Goal: Task Accomplishment & Management: Manage account settings

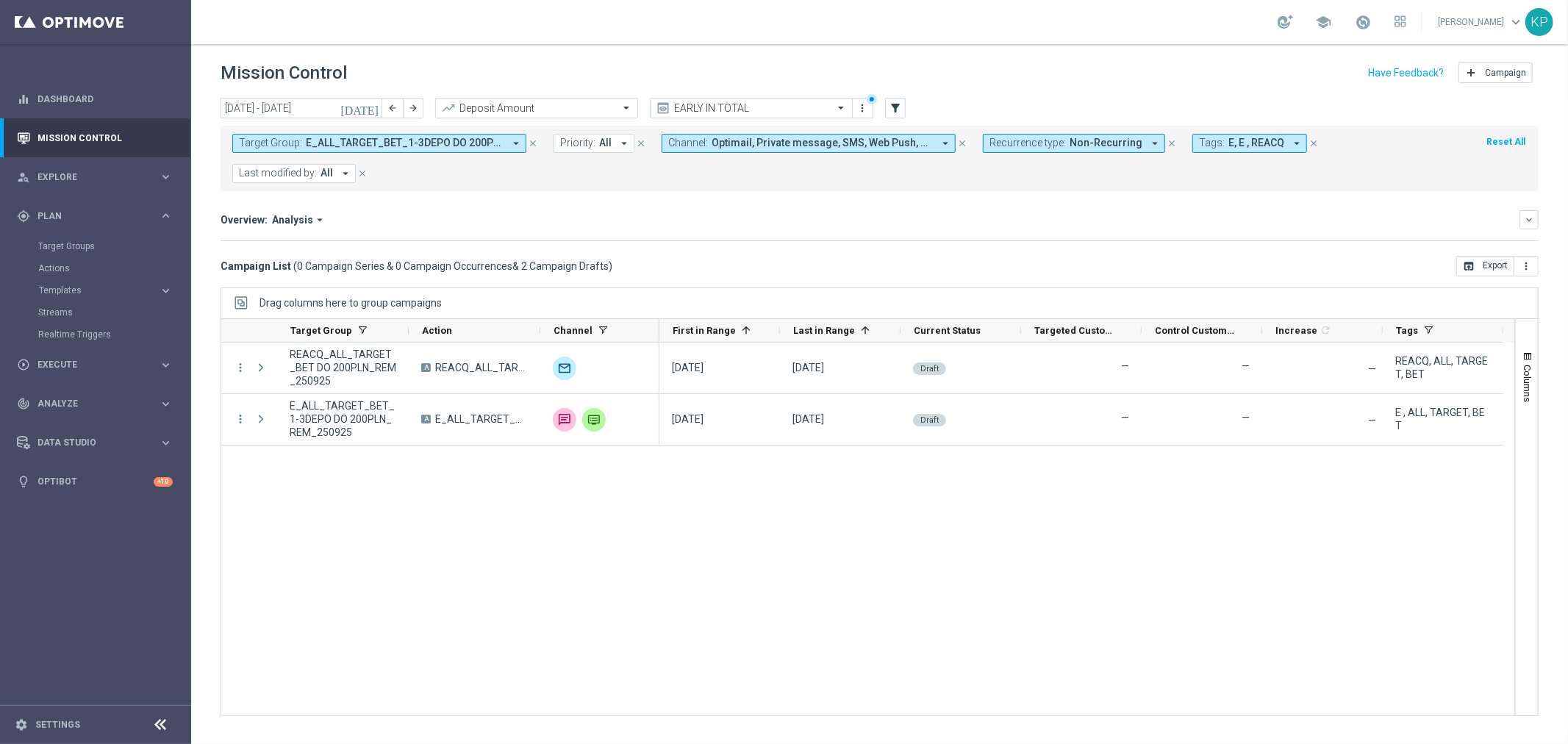
click at [814, 241] on mini-dashboard "Overview: Analysis arrow_drop_down keyboard_arrow_down Increase In Deposit Amou…" at bounding box center [879, 223] width 1318 height 65
click at [589, 216] on div "Overview: Analysis arrow_drop_down" at bounding box center [870, 220] width 1299 height 13
click at [119, 215] on span "Plan" at bounding box center [98, 216] width 121 height 9
click at [115, 216] on span "Plan" at bounding box center [98, 216] width 121 height 9
click at [82, 241] on div "Target Groups" at bounding box center [114, 246] width 151 height 22
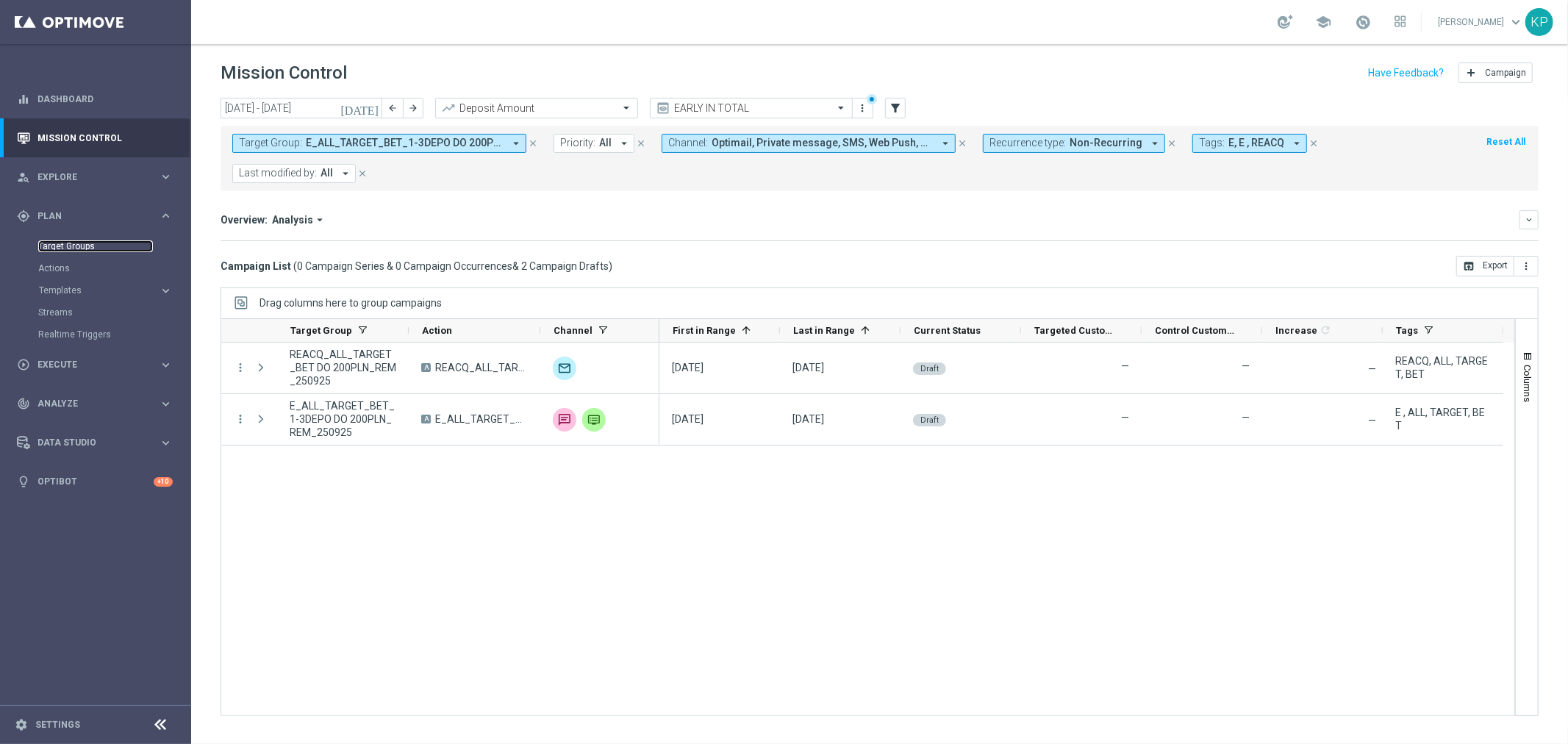
click at [101, 246] on link "Target Groups" at bounding box center [96, 246] width 115 height 12
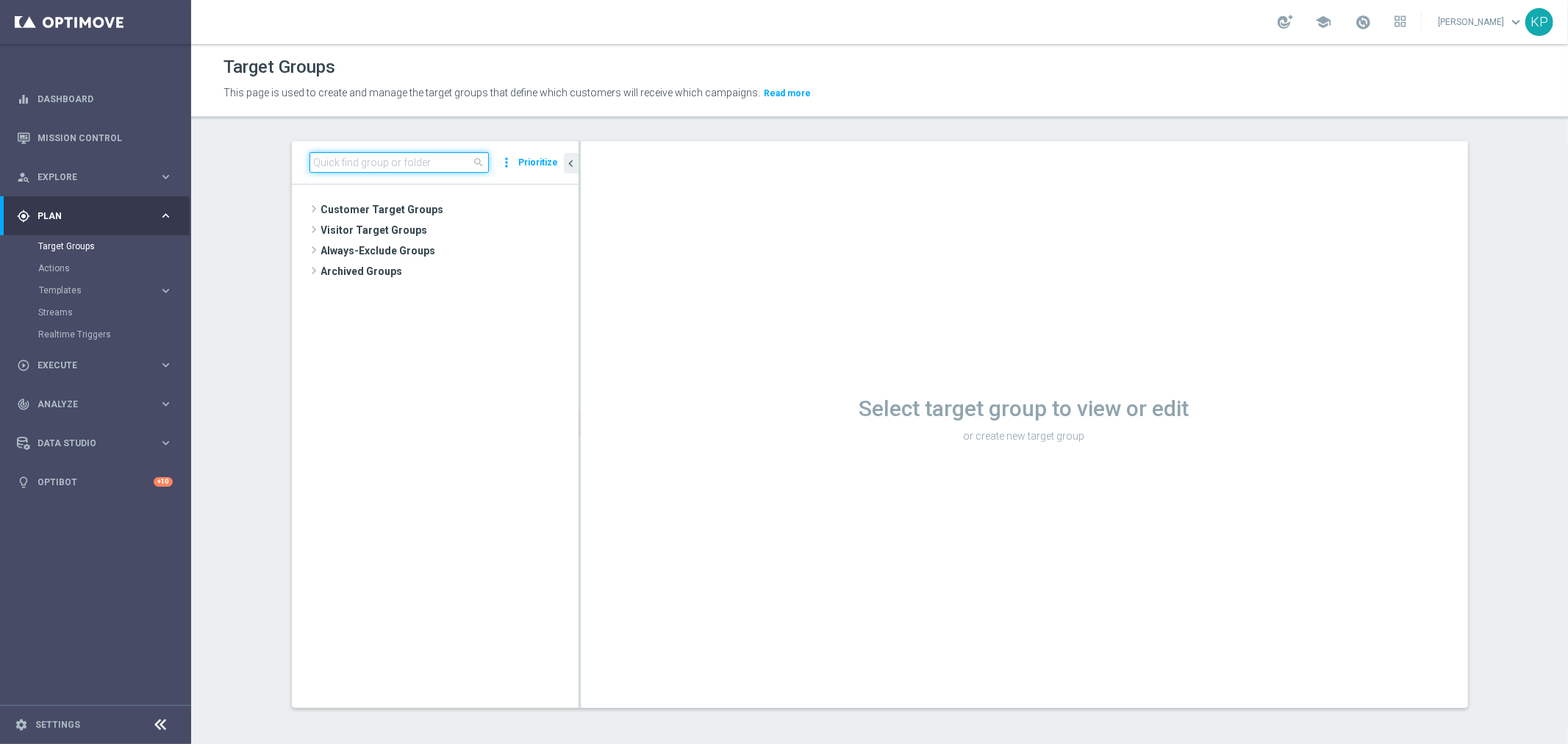
click at [340, 155] on input at bounding box center [399, 162] width 179 height 21
paste input "E_ALL_TARGET_OFFER_1-2DEPO_WO_LM_160925"
type input "E_ALL_TARGET_OFFER_1-2DEPO_WO_LM_160925"
click at [447, 248] on span "E_ALL_TARGET_OFFER_1-2DEPO_WO_LM_160925" at bounding box center [456, 251] width 179 height 12
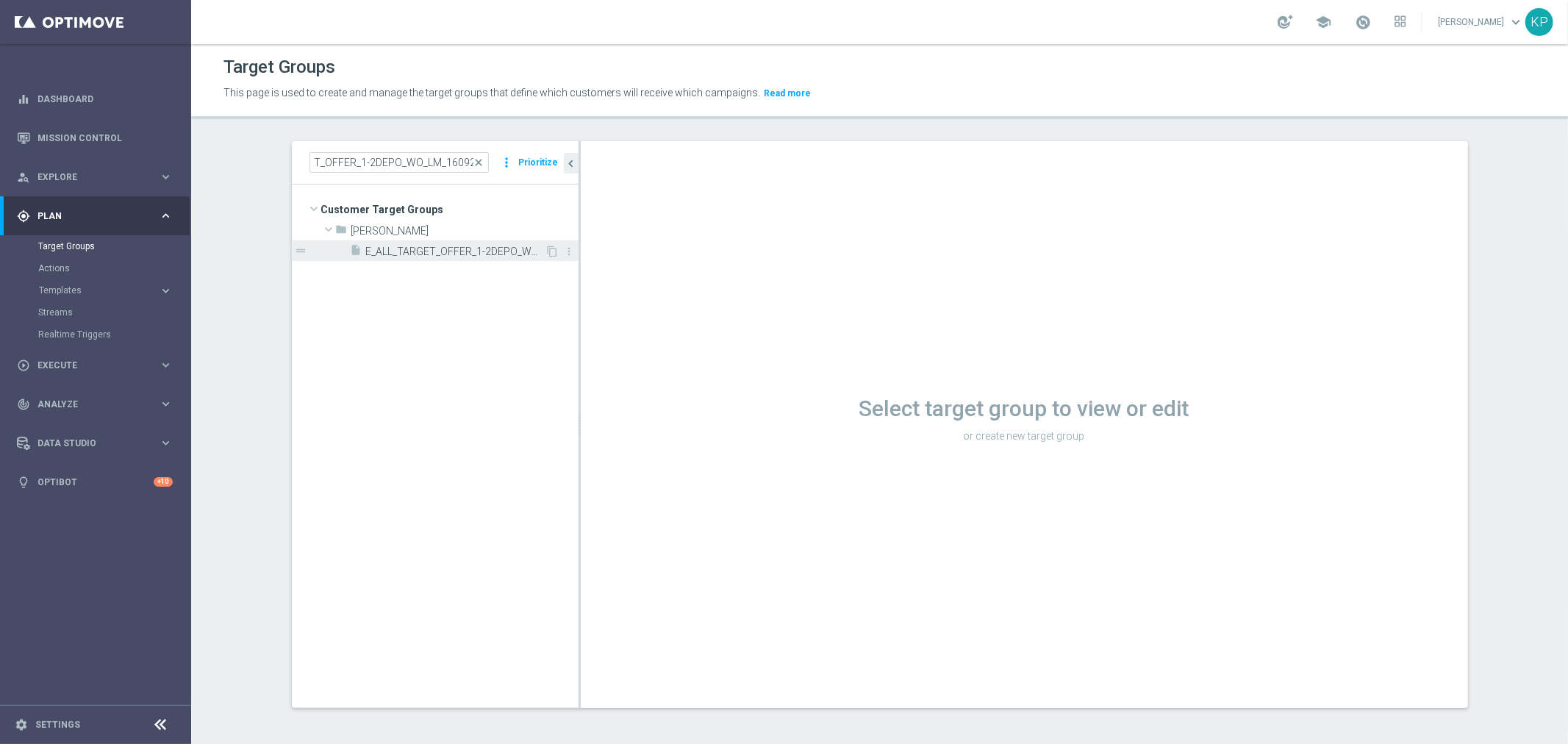
scroll to position [0, 0]
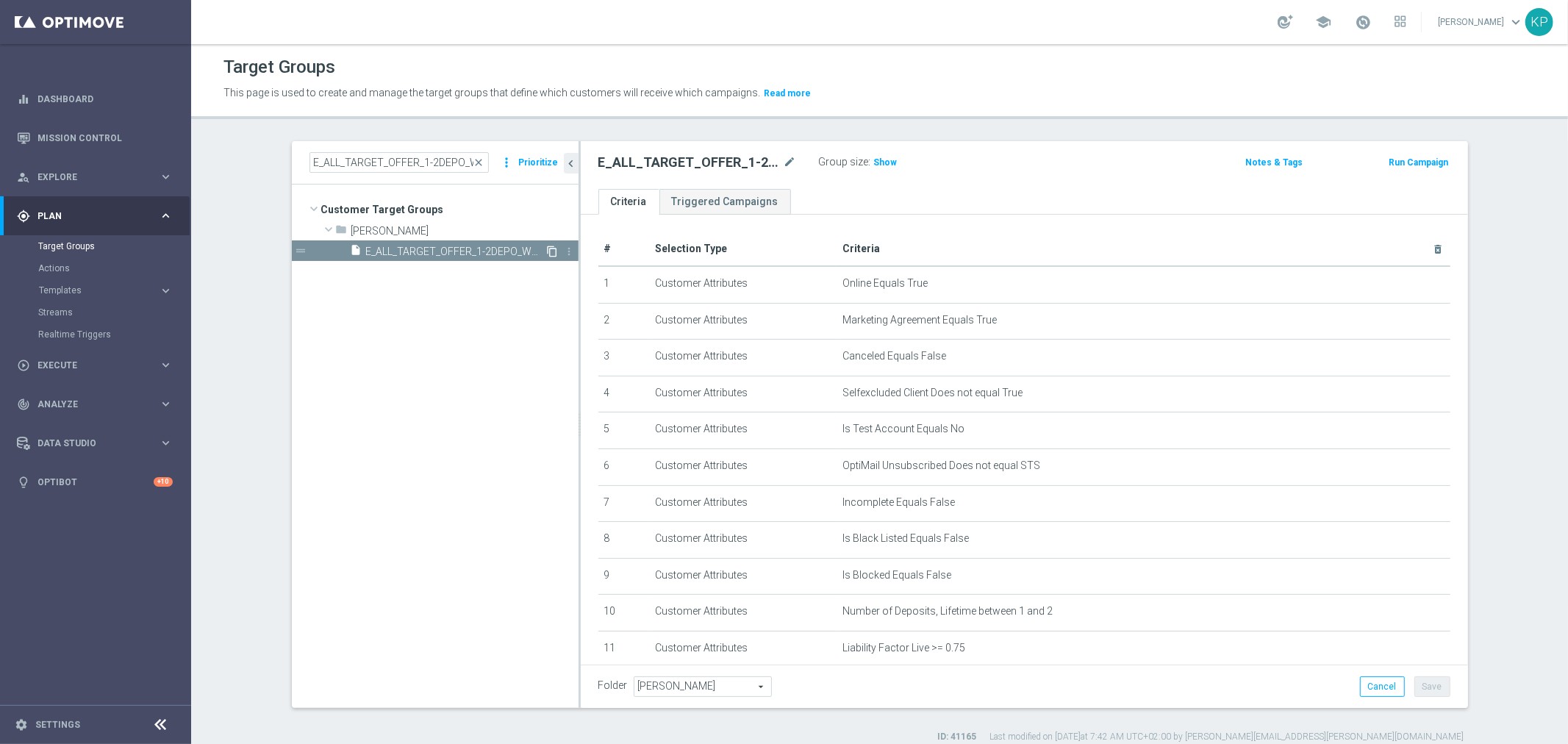
click at [547, 247] on icon "content_copy" at bounding box center [553, 251] width 12 height 12
click at [784, 164] on icon "mode_edit" at bounding box center [790, 162] width 13 height 18
click at [636, 166] on input "Copy of E_ALL_TARGET_OFFER_1-2DEPO_WO_LM_160925" at bounding box center [698, 164] width 198 height 21
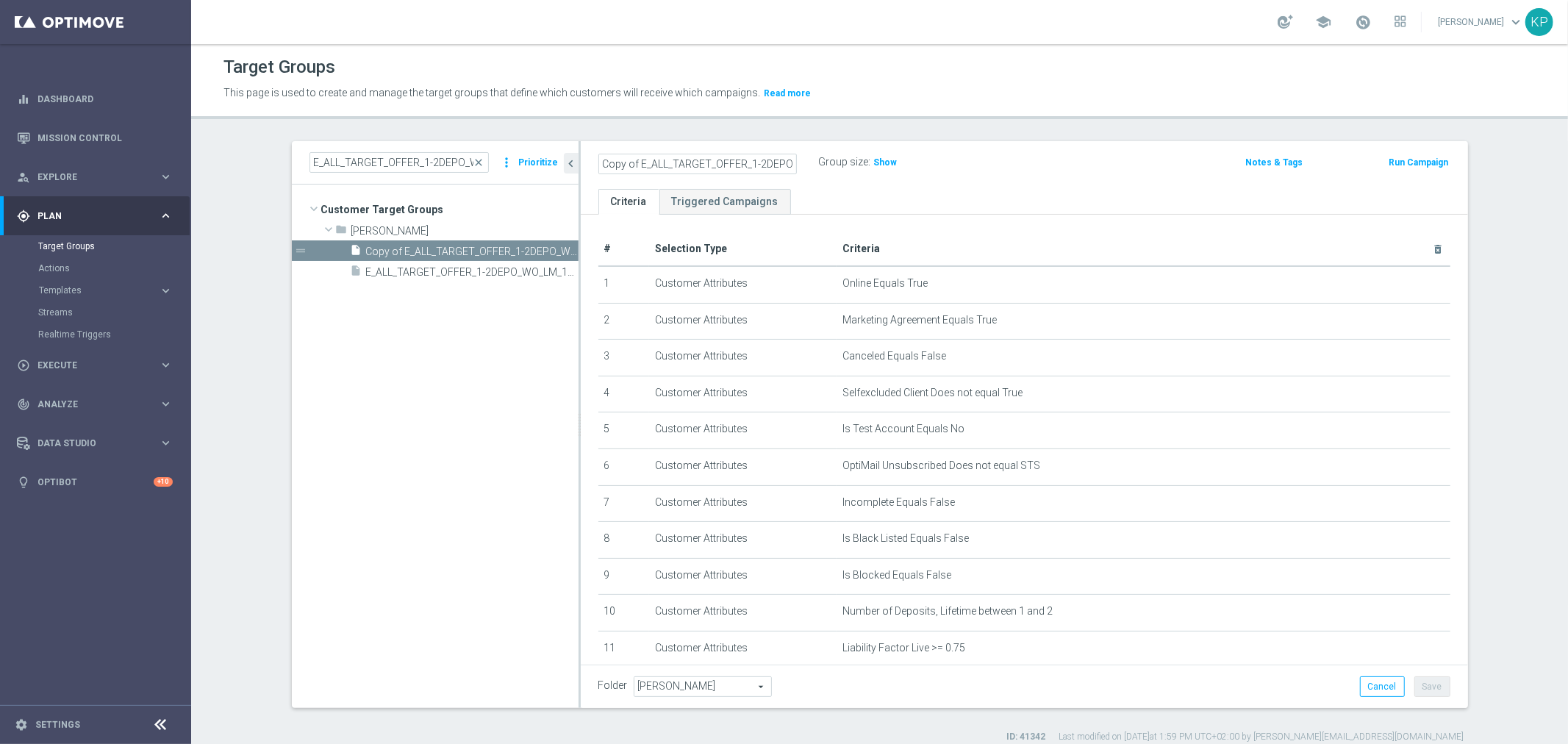
drag, startPoint x: 659, startPoint y: 162, endPoint x: 583, endPoint y: 162, distance: 76.0
click at [581, 159] on div "Copy of E_ALL_TARGET_OFFER_1-2DEPO_WO_LM_160925 Group size : Show Notes & Tags …" at bounding box center [1024, 165] width 887 height 48
click at [638, 164] on input "Copy of E_ALL_TARGET_OFFER_1-2DEPO_WO_LM_160925" at bounding box center [698, 164] width 198 height 21
drag, startPoint x: 633, startPoint y: 160, endPoint x: 547, endPoint y: 158, distance: 86.0
click at [548, 158] on as-split "E_ALL_TARGET_OFFER_1-2DEPO_WO_LM_160925 close more_vert Prioritize Customer Tar…" at bounding box center [880, 424] width 1176 height 567
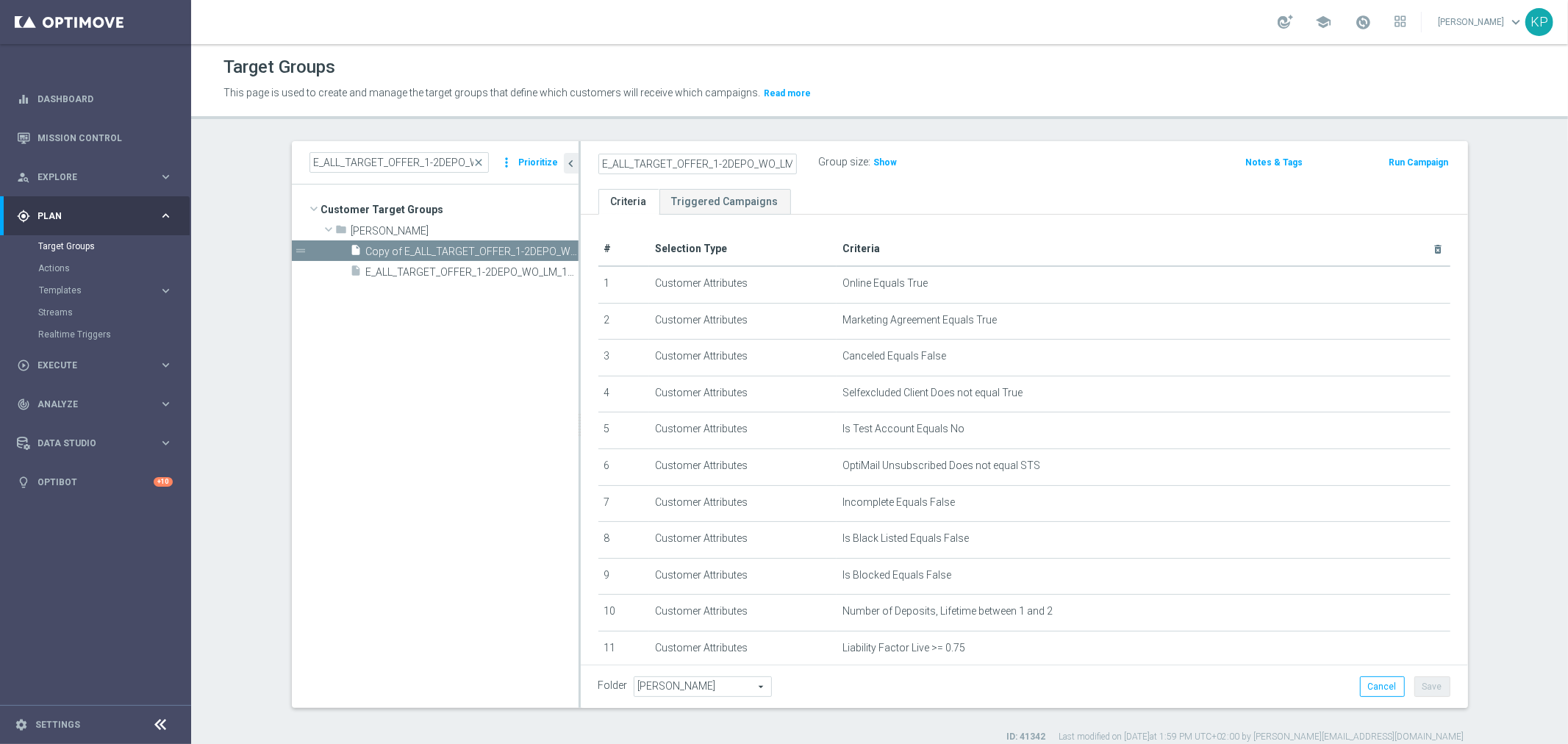
scroll to position [0, 38]
drag, startPoint x: 715, startPoint y: 162, endPoint x: 809, endPoint y: 160, distance: 94.0
click at [807, 160] on div "E_ALL_TARGET_OFFER_1-2DEPO_WO_LM_160925" at bounding box center [709, 162] width 221 height 21
click at [748, 160] on input "E_ALL_TARGET_OFFER_1-2DEPO_WO_LM_160925" at bounding box center [698, 164] width 198 height 21
drag, startPoint x: 740, startPoint y: 162, endPoint x: 732, endPoint y: 162, distance: 8.0
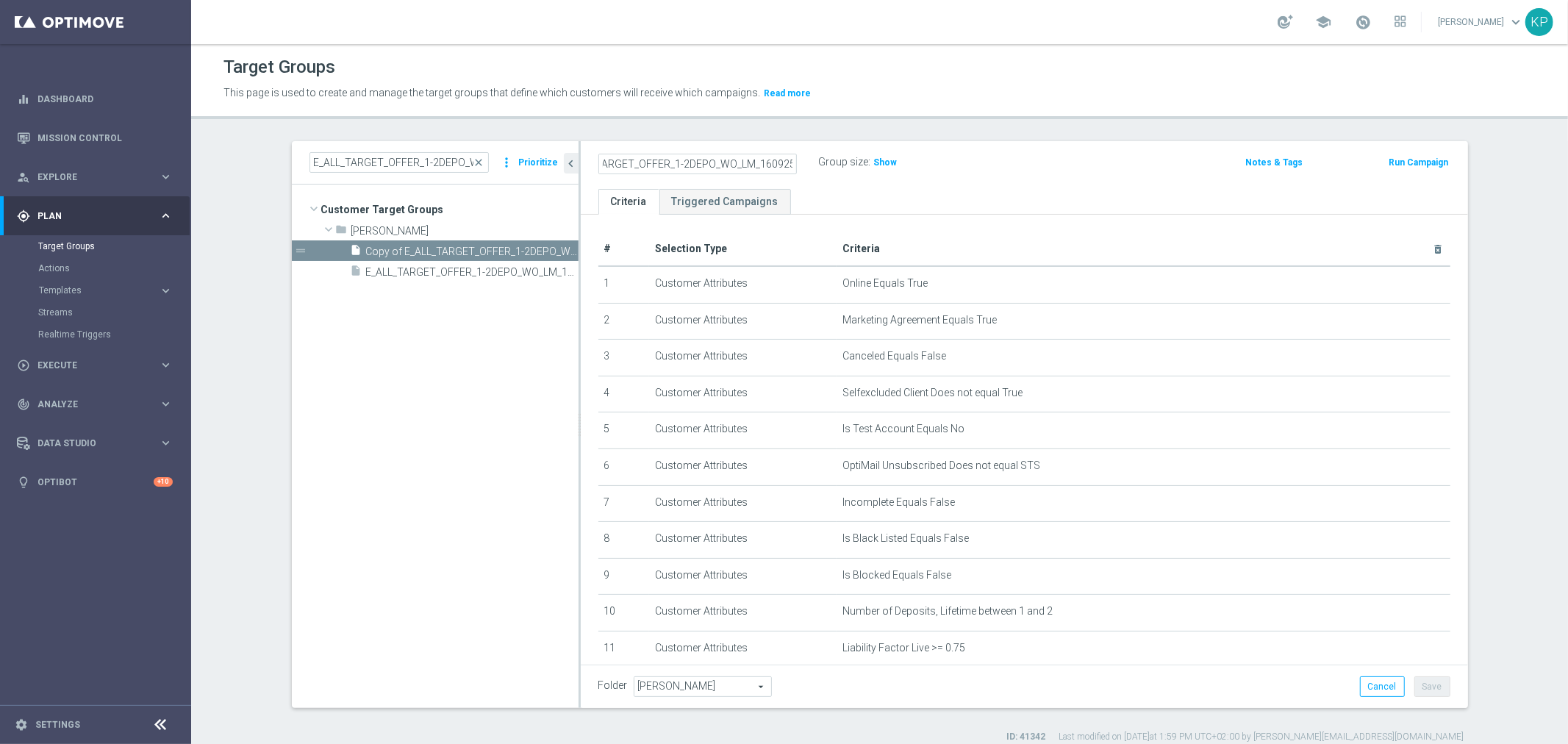
click at [732, 162] on input "E_ALL_TARGET_OFFER_1-2DEPO_WO_LM_160925" at bounding box center [698, 164] width 198 height 21
drag, startPoint x: 752, startPoint y: 158, endPoint x: 811, endPoint y: 158, distance: 59.0
click at [822, 157] on div "E_ALL_TARGET_OFFER_1-2DEPO_WO_LIGOWY WEEKEND_160925 Group size : Show" at bounding box center [878, 163] width 583 height 22
click at [751, 160] on input "E_ALL_TARGET_OFFER_1-2DEPO_WO_LIGOWY WEEKEND_160925" at bounding box center [698, 164] width 198 height 21
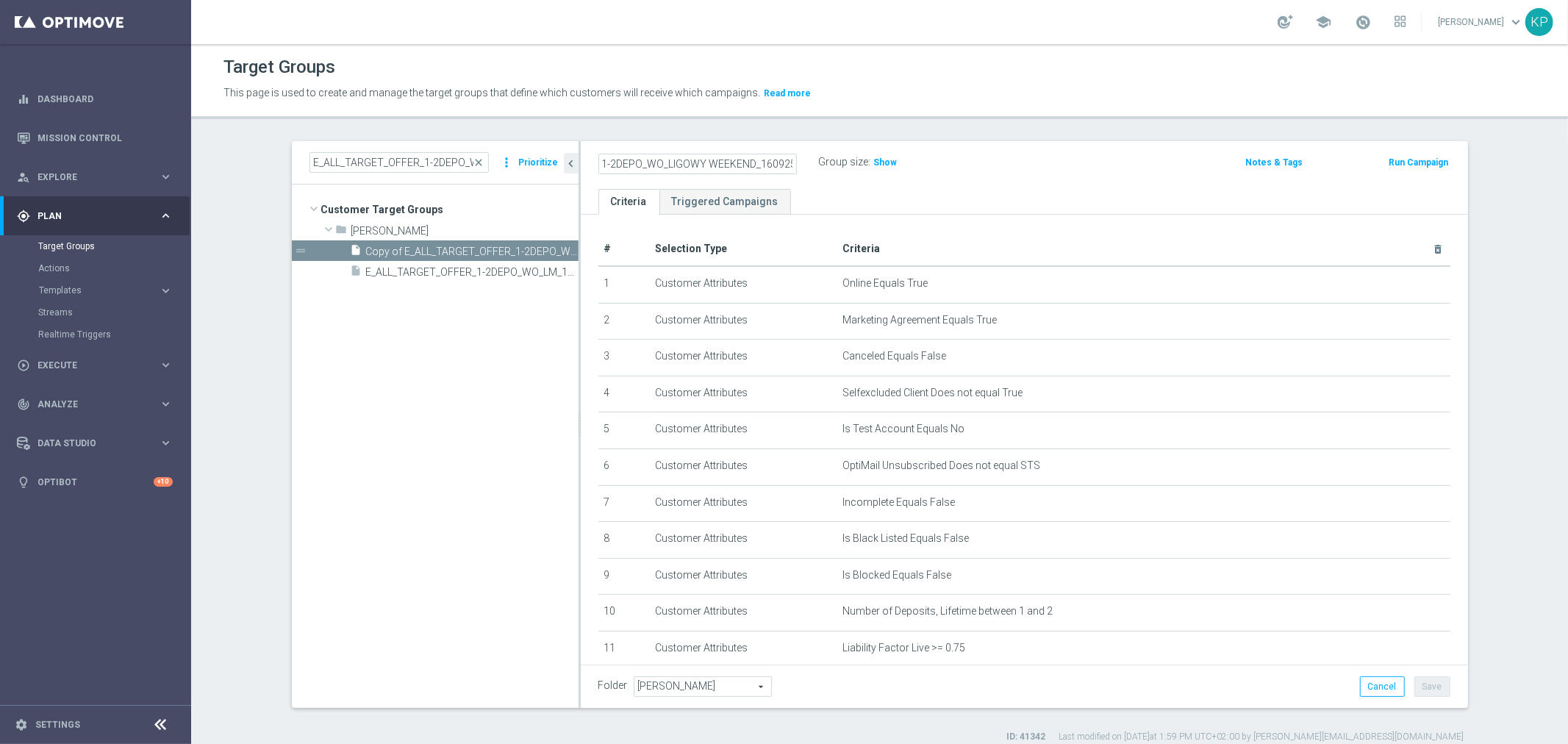
click at [762, 160] on input "E_ALL_TARGET_OFFER_1-2DEPO_WO_LIGOWY WEEKEND_160925" at bounding box center [698, 164] width 198 height 21
type input "E_ALL_TARGET_OFFER_1-2DEPO_WO_LIGOWY WEEKEND_250925"
click at [784, 158] on icon "mode_edit" at bounding box center [790, 162] width 13 height 18
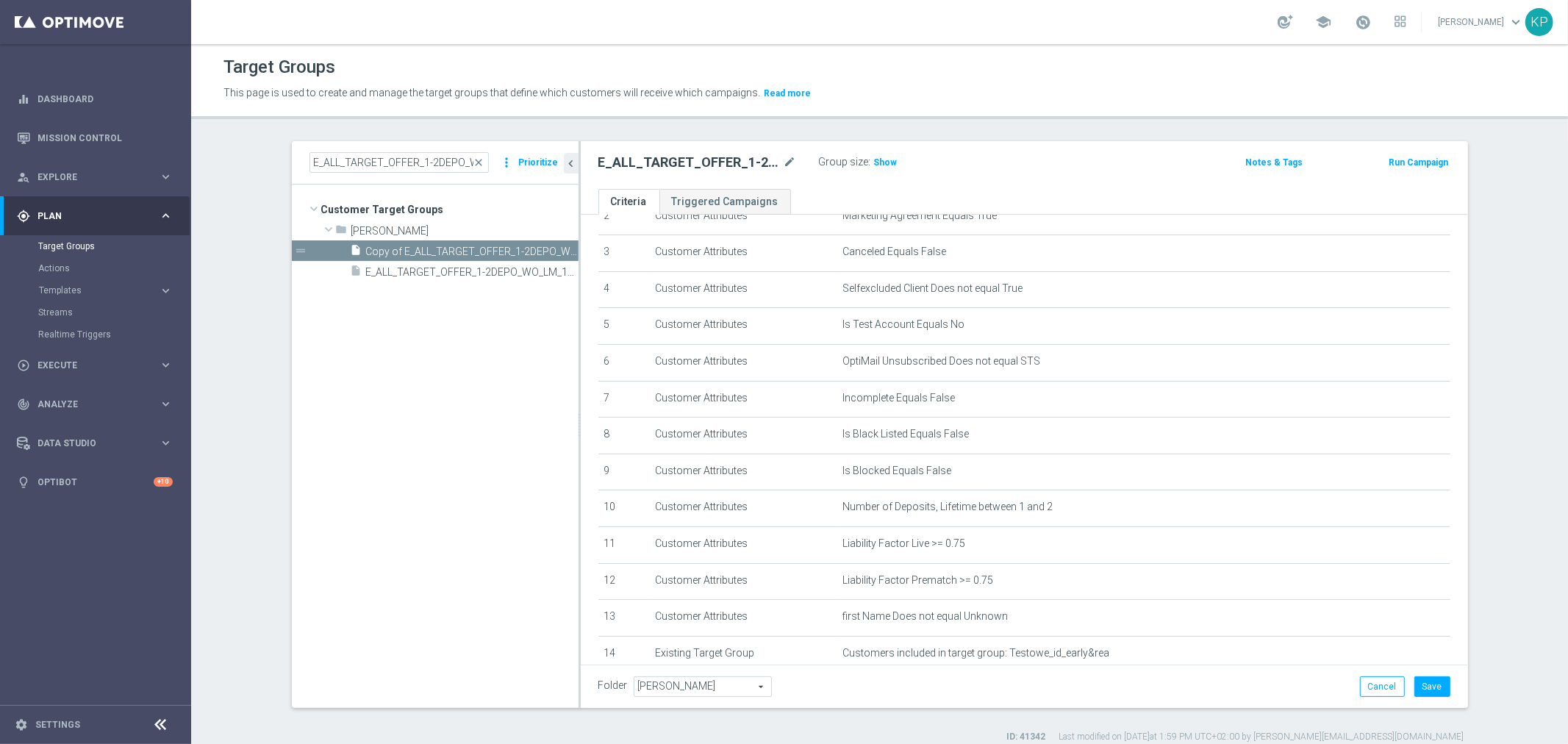
scroll to position [245, 0]
drag, startPoint x: 1429, startPoint y: 684, endPoint x: 1386, endPoint y: 670, distance: 45.2
click at [1429, 684] on button "Save" at bounding box center [1432, 687] width 36 height 21
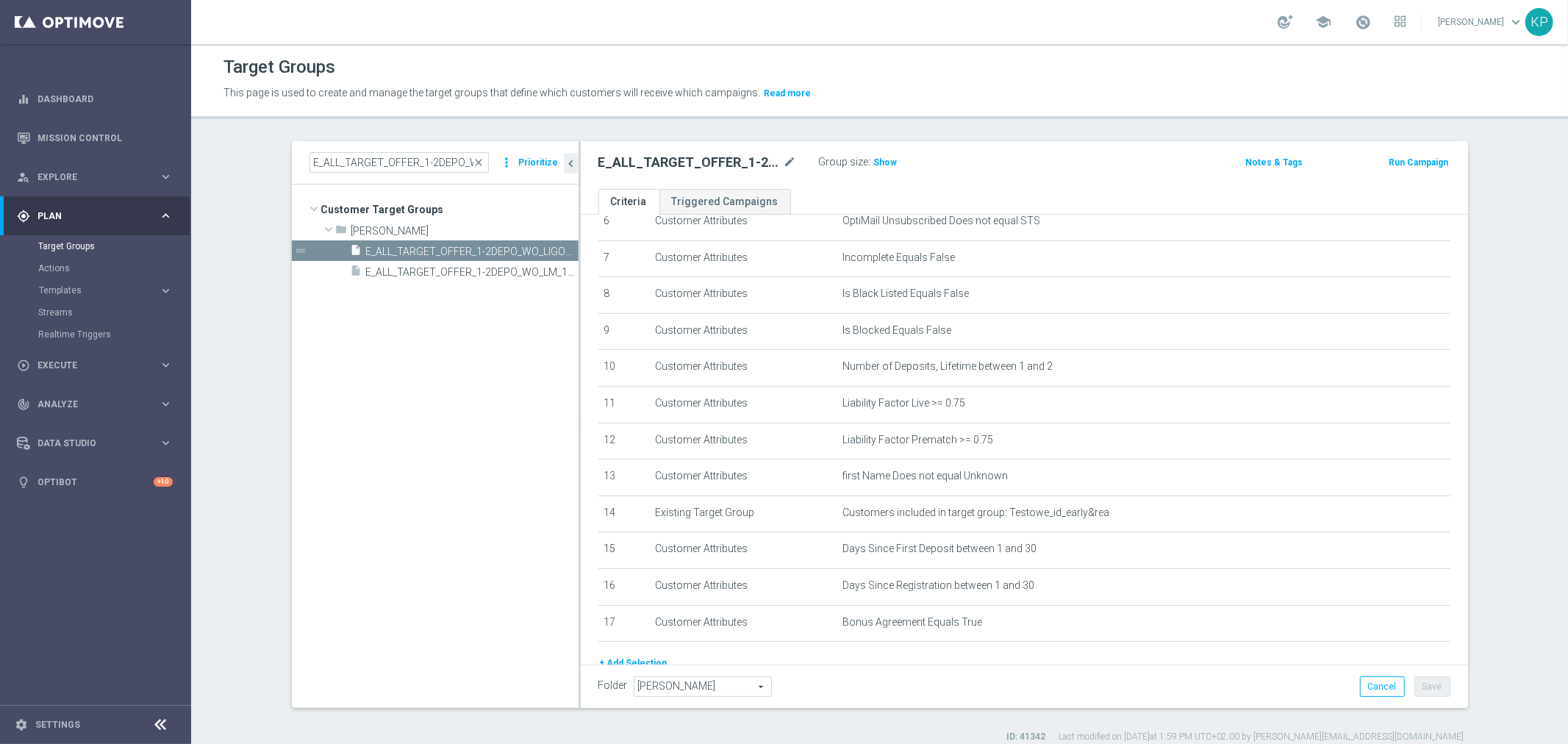
click at [651, 689] on span "[PERSON_NAME]" at bounding box center [703, 687] width 137 height 19
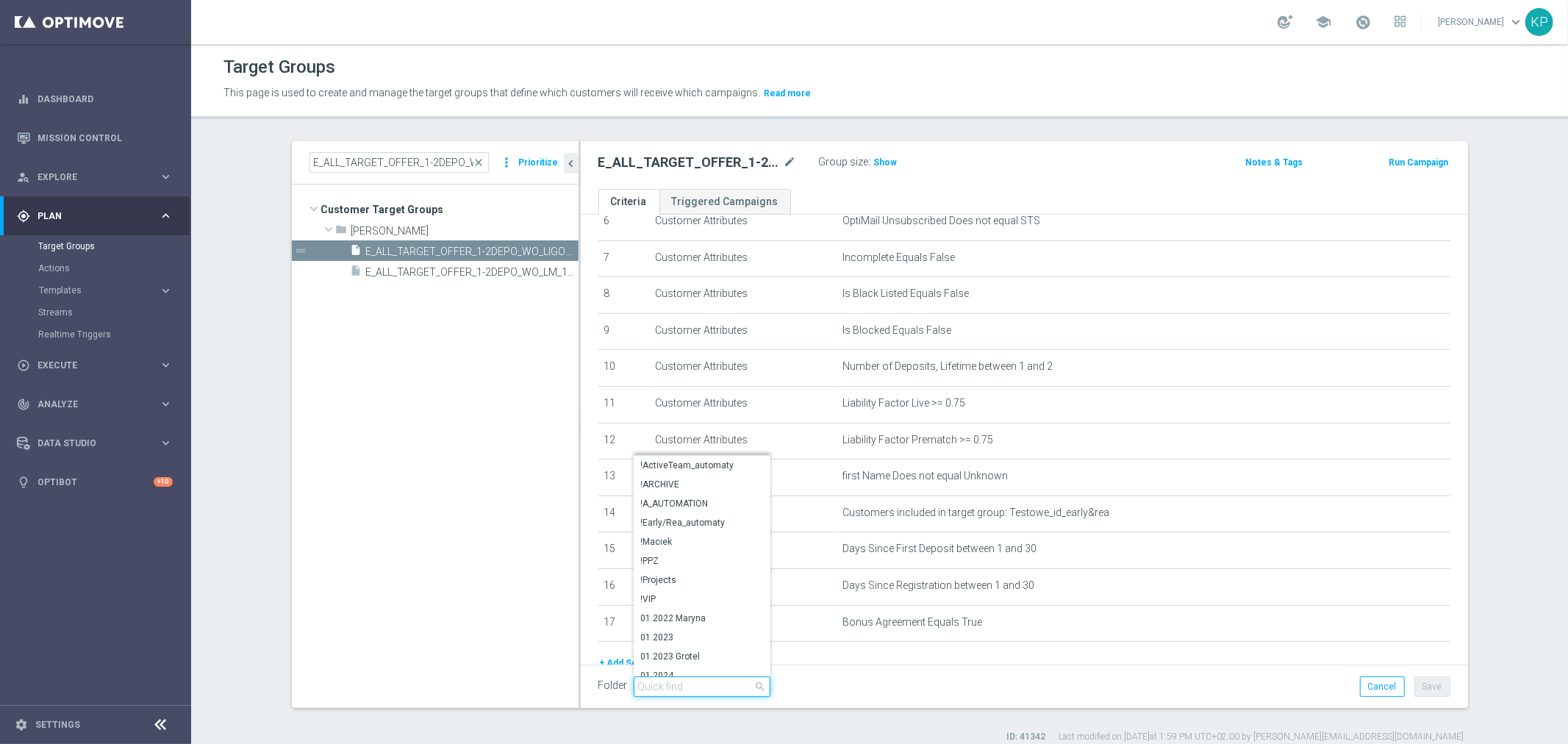
click at [651, 690] on input "search" at bounding box center [702, 687] width 137 height 21
type input "kp"
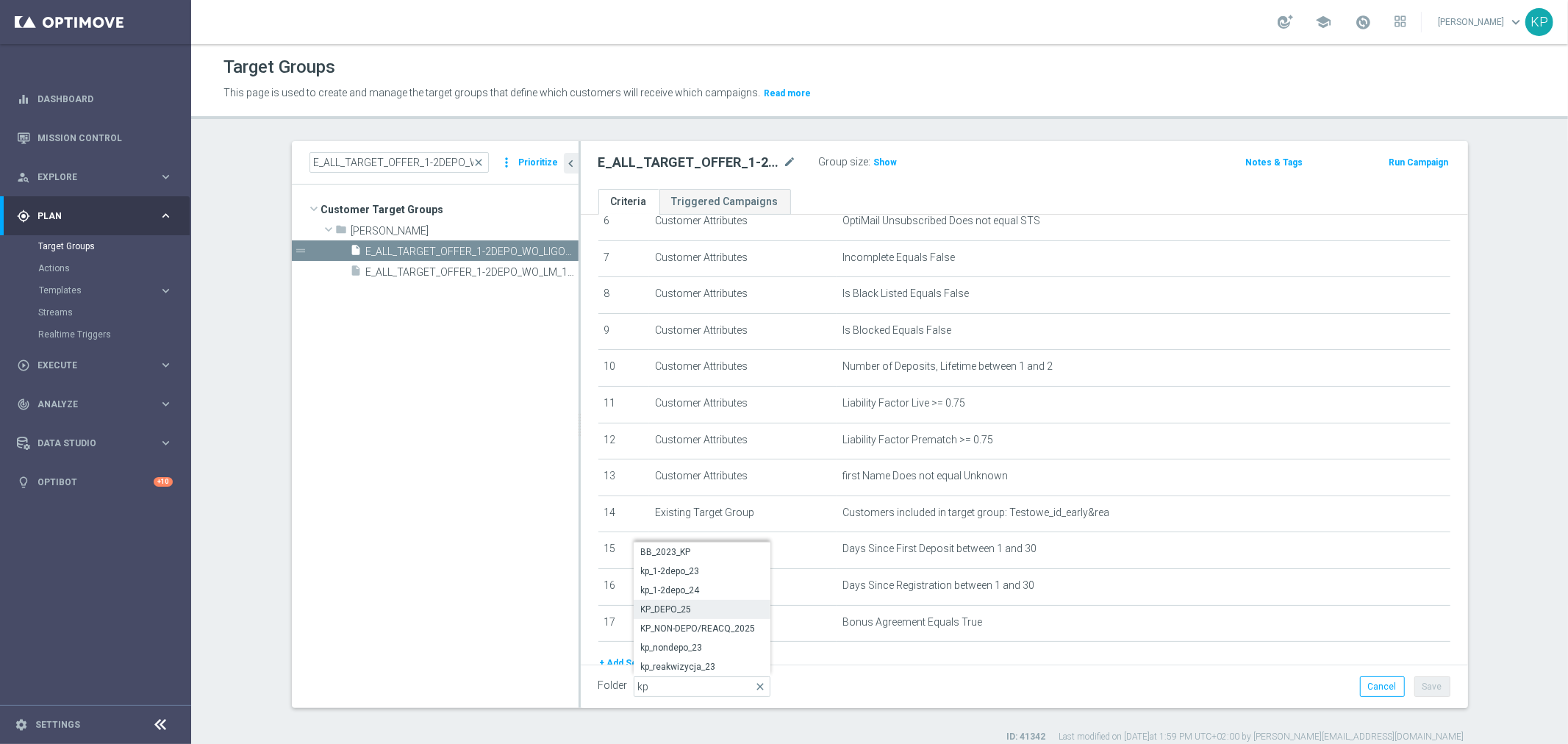
click at [696, 609] on span "KP_DEPO_25" at bounding box center [702, 609] width 122 height 12
type input "KP_DEPO_25"
click at [1034, 673] on div "Folder KP_DEPO_25 KP_DEPO_25 arrow_drop_down search Cancel Save Saving..." at bounding box center [1024, 686] width 887 height 43
click at [1420, 685] on button "Save" at bounding box center [1432, 687] width 36 height 21
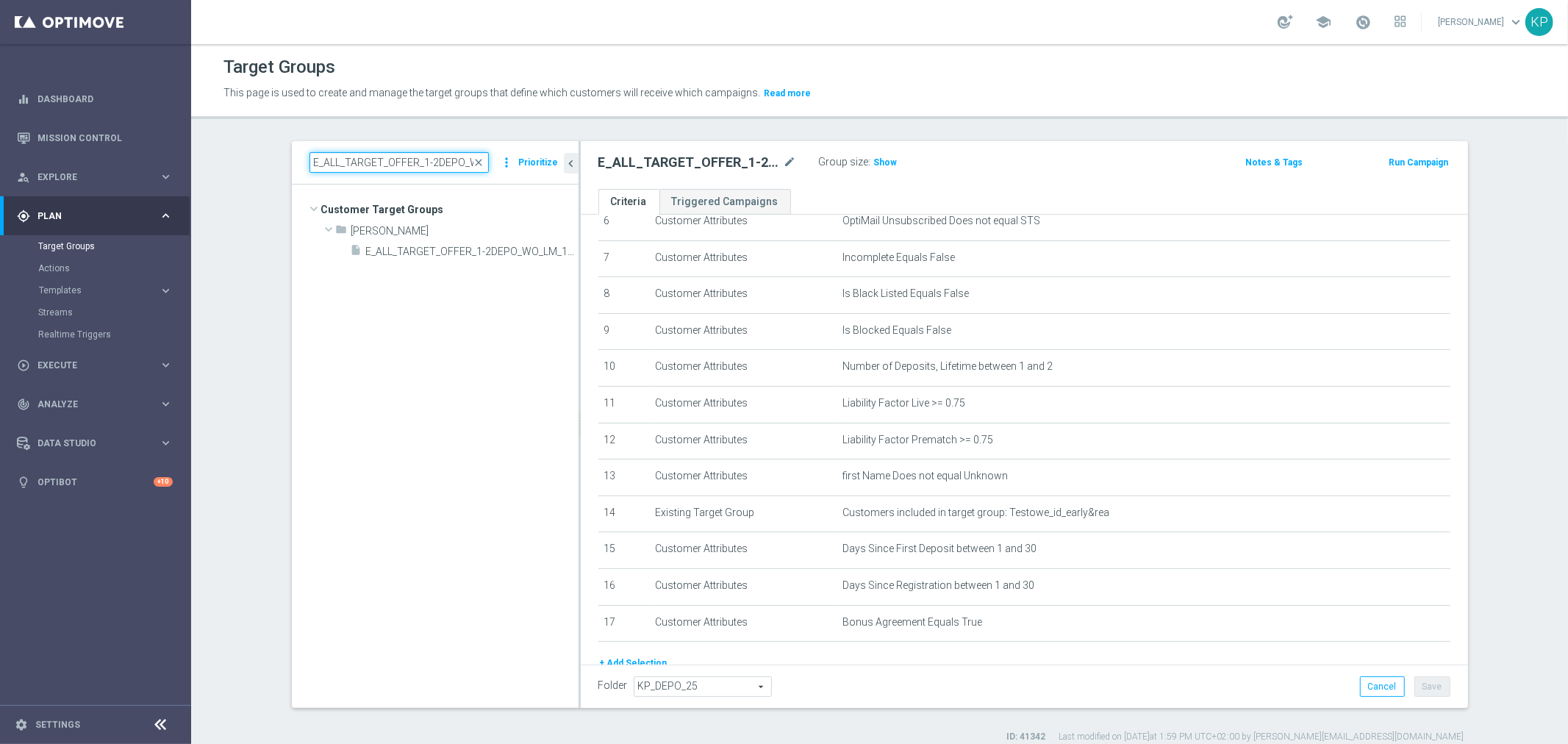
click at [450, 167] on input "E_ALL_TARGET_OFFER_1-2DEPO_WO_LM_160925" at bounding box center [399, 162] width 179 height 21
paste input "3DEP"
type input "E_ALL_TARGET_OFFER_3DEPO_LM_160925"
click at [457, 254] on span "E_ALL_TARGET_OFFER_3DEPO_LM_160925" at bounding box center [456, 251] width 179 height 12
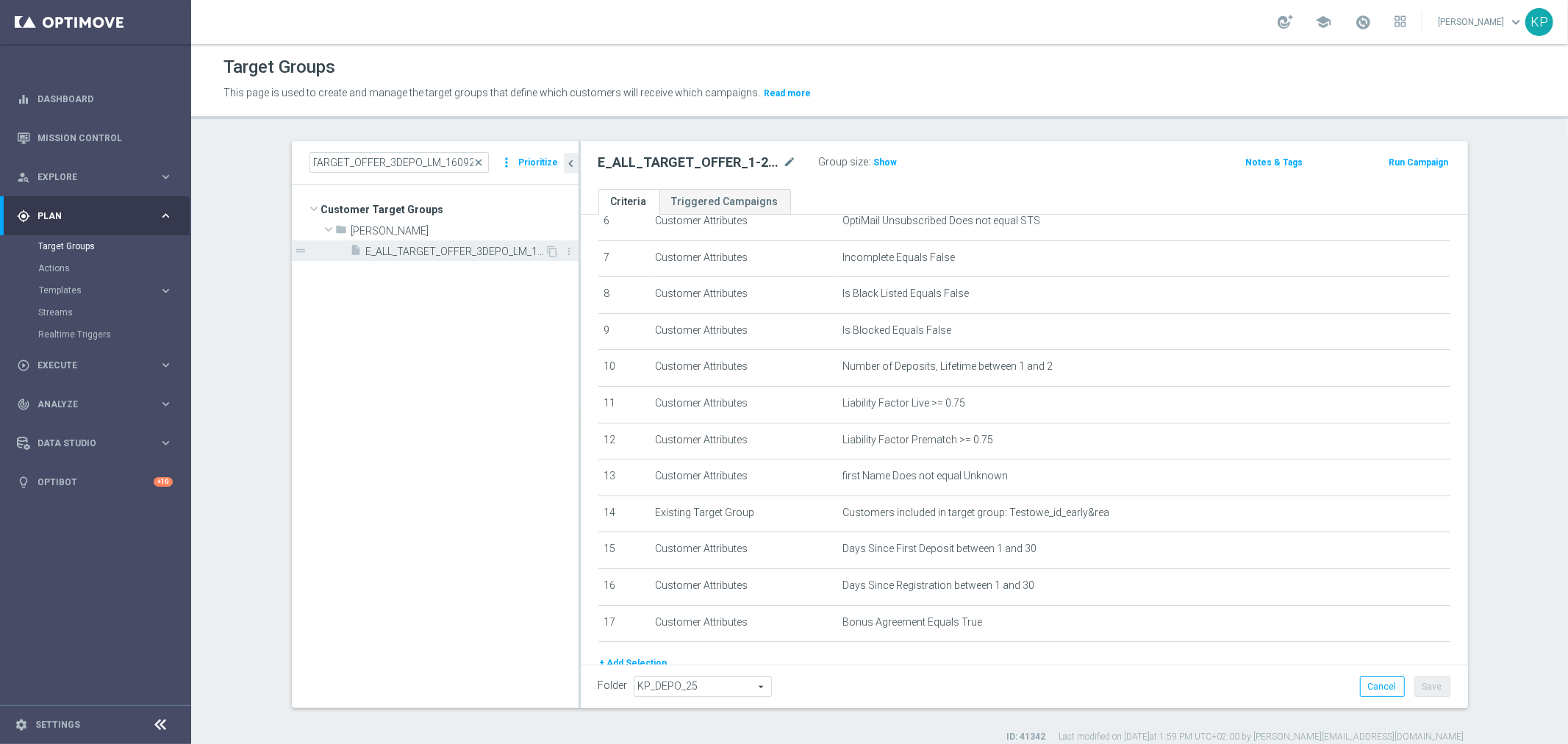
scroll to position [0, 0]
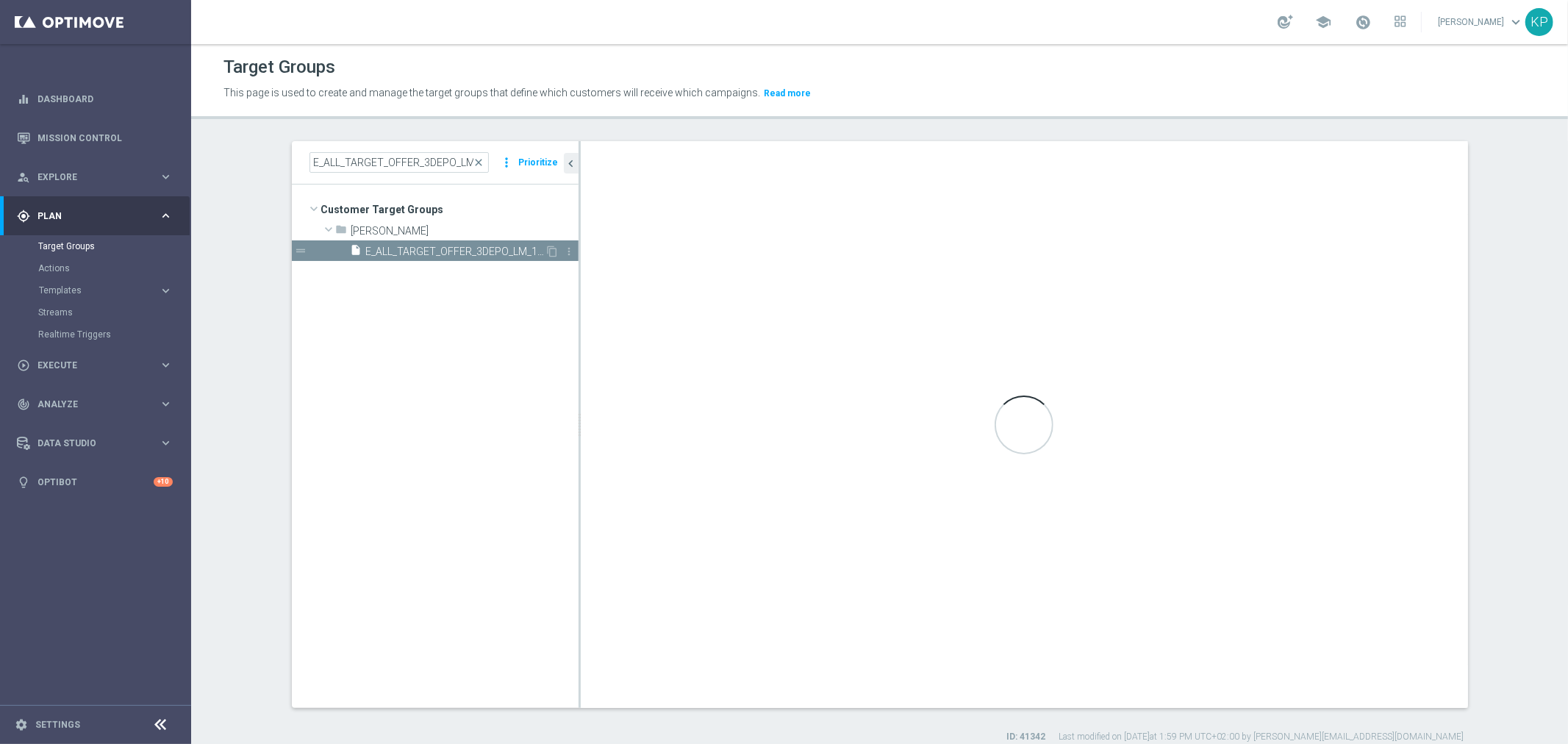
type input "[PERSON_NAME]"
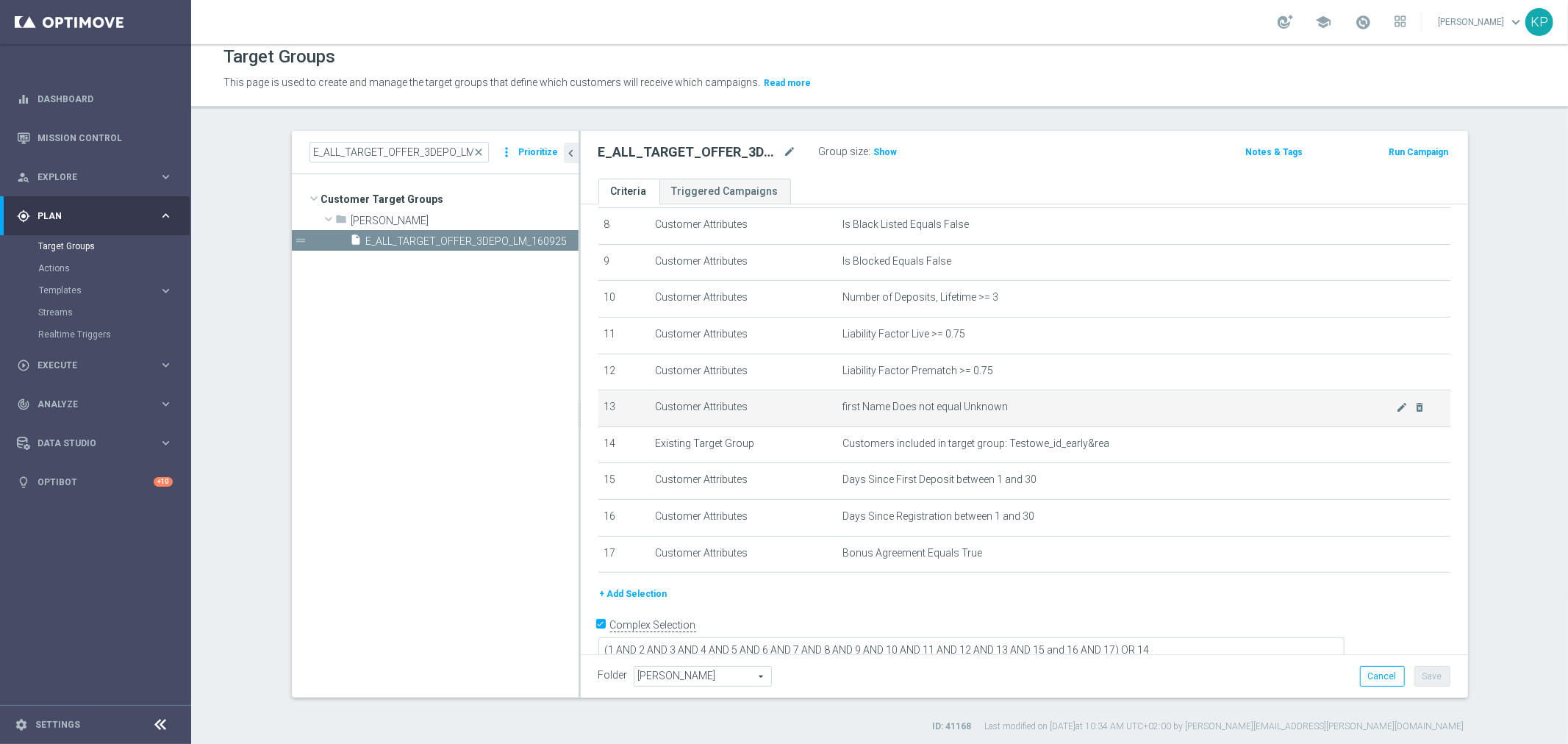
scroll to position [13, 0]
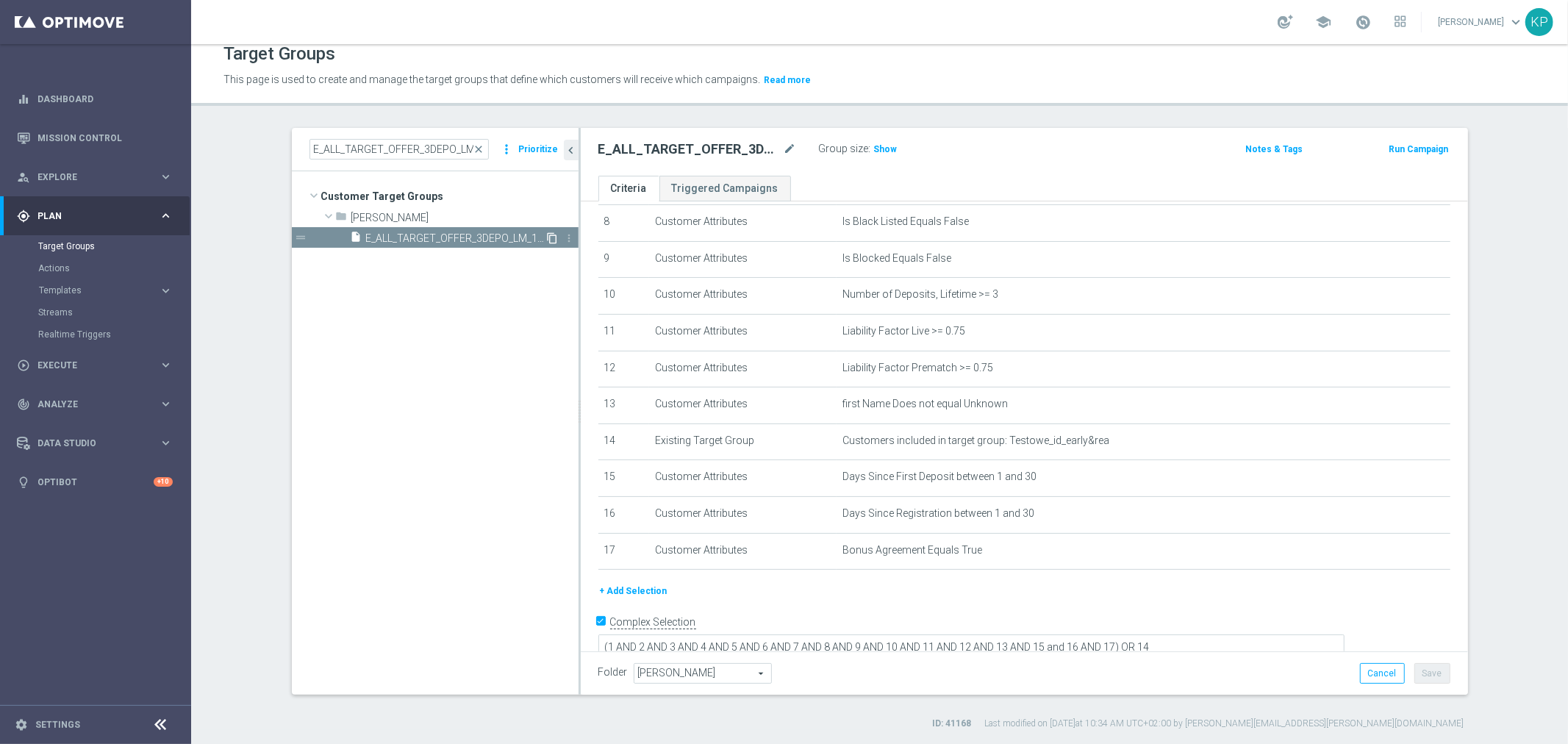
click at [547, 232] on icon "content_copy" at bounding box center [553, 238] width 12 height 12
click at [784, 148] on icon "mode_edit" at bounding box center [790, 149] width 13 height 18
click at [767, 154] on input "Copy of E_ALL_TARGET_OFFER_3DEPO_LM_160925" at bounding box center [698, 151] width 198 height 21
click at [762, 149] on input "Copy of E_ALL_TARGET_OFFER_3DEPO_LM_160925" at bounding box center [698, 151] width 198 height 21
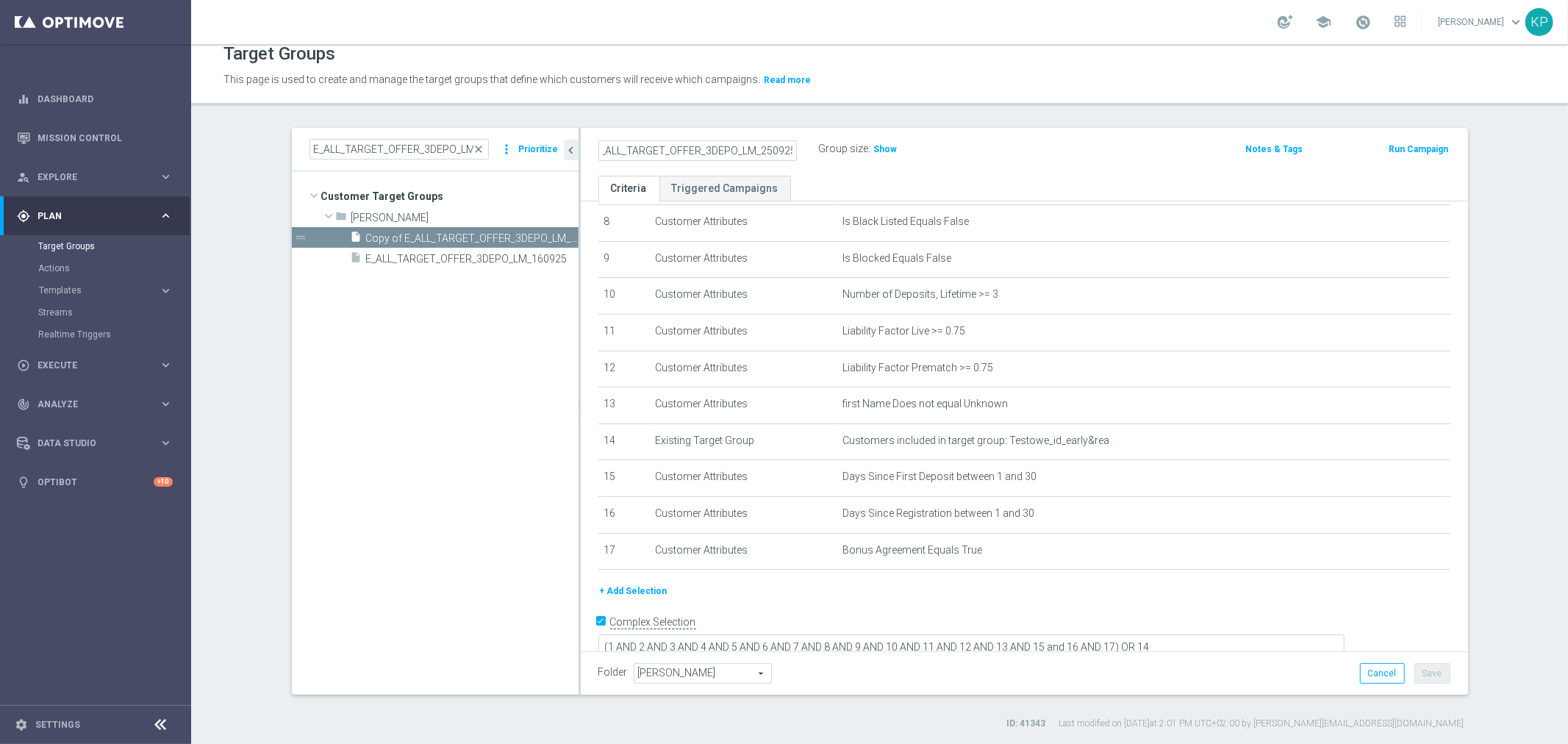
drag, startPoint x: 753, startPoint y: 149, endPoint x: 816, endPoint y: 144, distance: 63.2
click at [816, 144] on div "Copy of E_ALL_TARGET_OFFER_3DEPO_LM_250925 Group size : Show" at bounding box center [878, 150] width 583 height 22
click at [765, 149] on input "Copy of E_ALL_TARGET_OFFER_3DEPO_LM_250925" at bounding box center [698, 151] width 198 height 21
click at [740, 145] on input "Copy of E_ALL_TARGET_OFFER_3DEPO_LM_250925" at bounding box center [698, 151] width 198 height 21
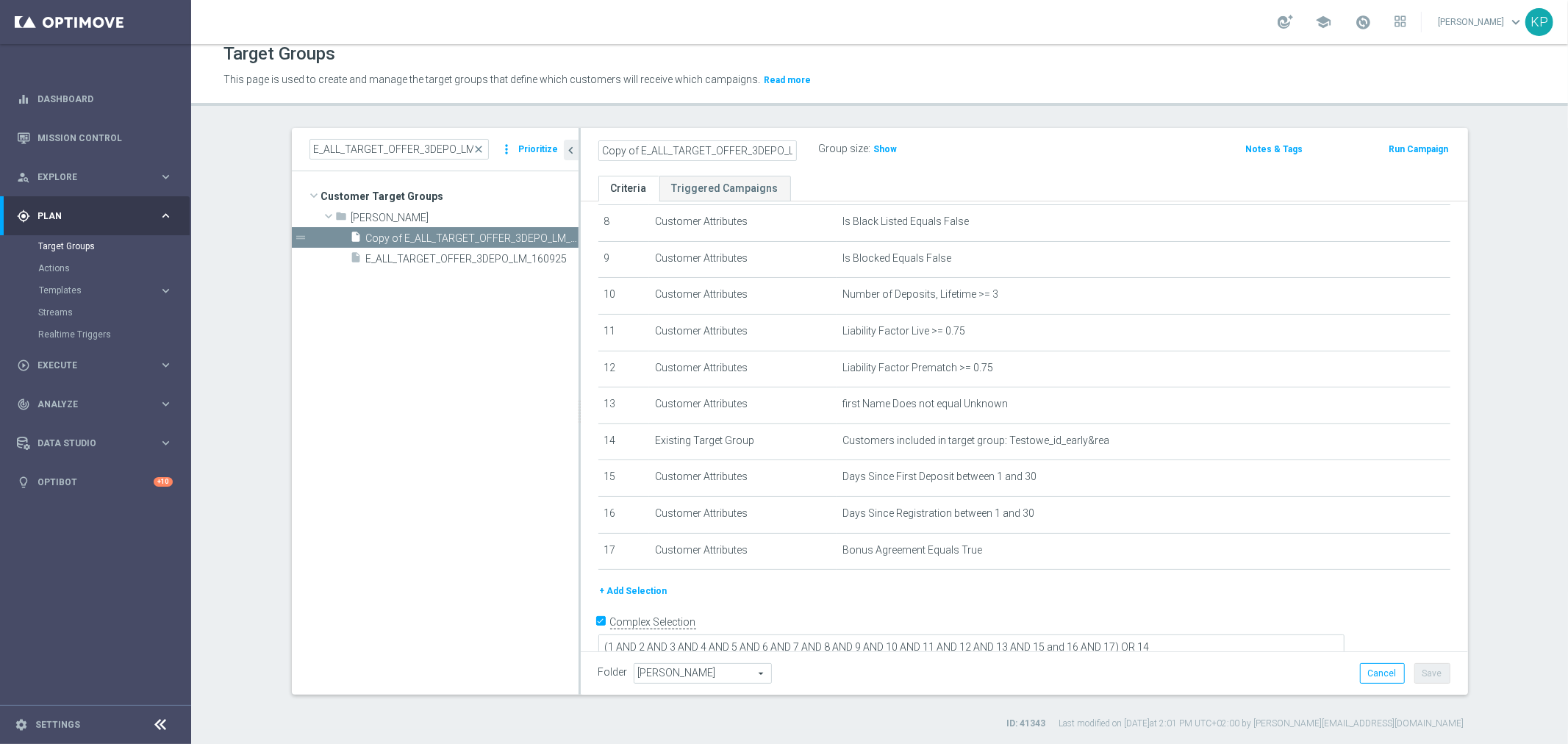
drag, startPoint x: 704, startPoint y: 148, endPoint x: 515, endPoint y: 135, distance: 189.4
click at [515, 135] on as-split "E_ALL_TARGET_OFFER_3DEPO_LM_160925 close more_vert Prioritize Customer Target G…" at bounding box center [880, 411] width 1176 height 567
click at [642, 146] on input "Copy of E_ALL_TARGET_OFFER_3DEPO_LIGOWY WEEKEND_250925" at bounding box center [698, 151] width 198 height 21
drag, startPoint x: 634, startPoint y: 147, endPoint x: 550, endPoint y: 147, distance: 84.0
click at [550, 147] on as-split "E_ALL_TARGET_OFFER_3DEPO_LM_160925 close more_vert Prioritize Customer Target G…" at bounding box center [880, 411] width 1176 height 567
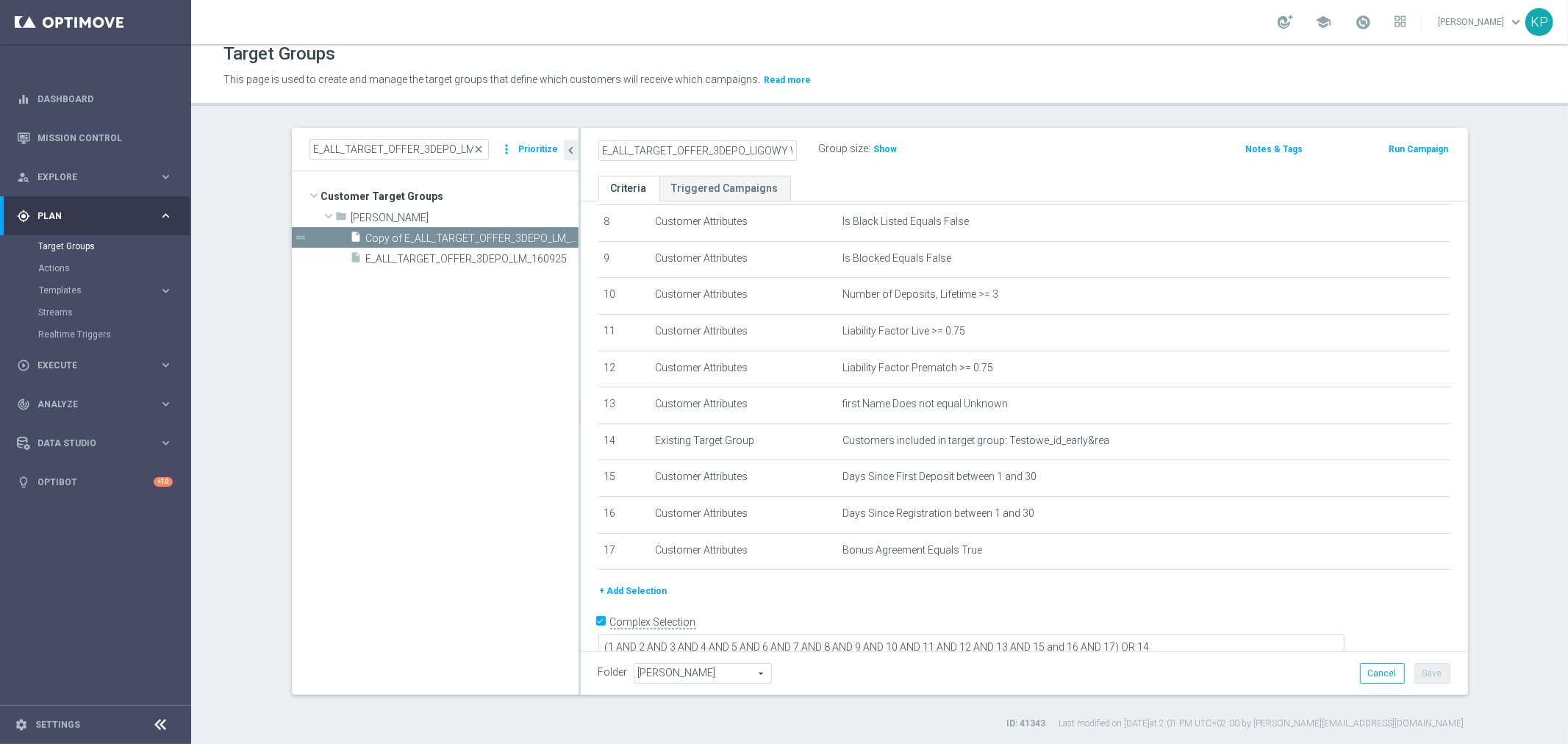
scroll to position [0, 82]
drag, startPoint x: 662, startPoint y: 149, endPoint x: 822, endPoint y: 149, distance: 160.0
click at [822, 149] on div "E_ALL_TARGET_OFFER_3DEPO_LIGOWY WEEKEND_250925 Group size : Show" at bounding box center [878, 150] width 583 height 22
type input "E_ALL_TARGET_OFFER_3DEPO_LIGOWY WEEKEND_250925"
click at [805, 151] on div "E_ALL_TARGET_OFFER_3DEPO_LIGOWY WEEKEND_250925" at bounding box center [709, 149] width 221 height 21
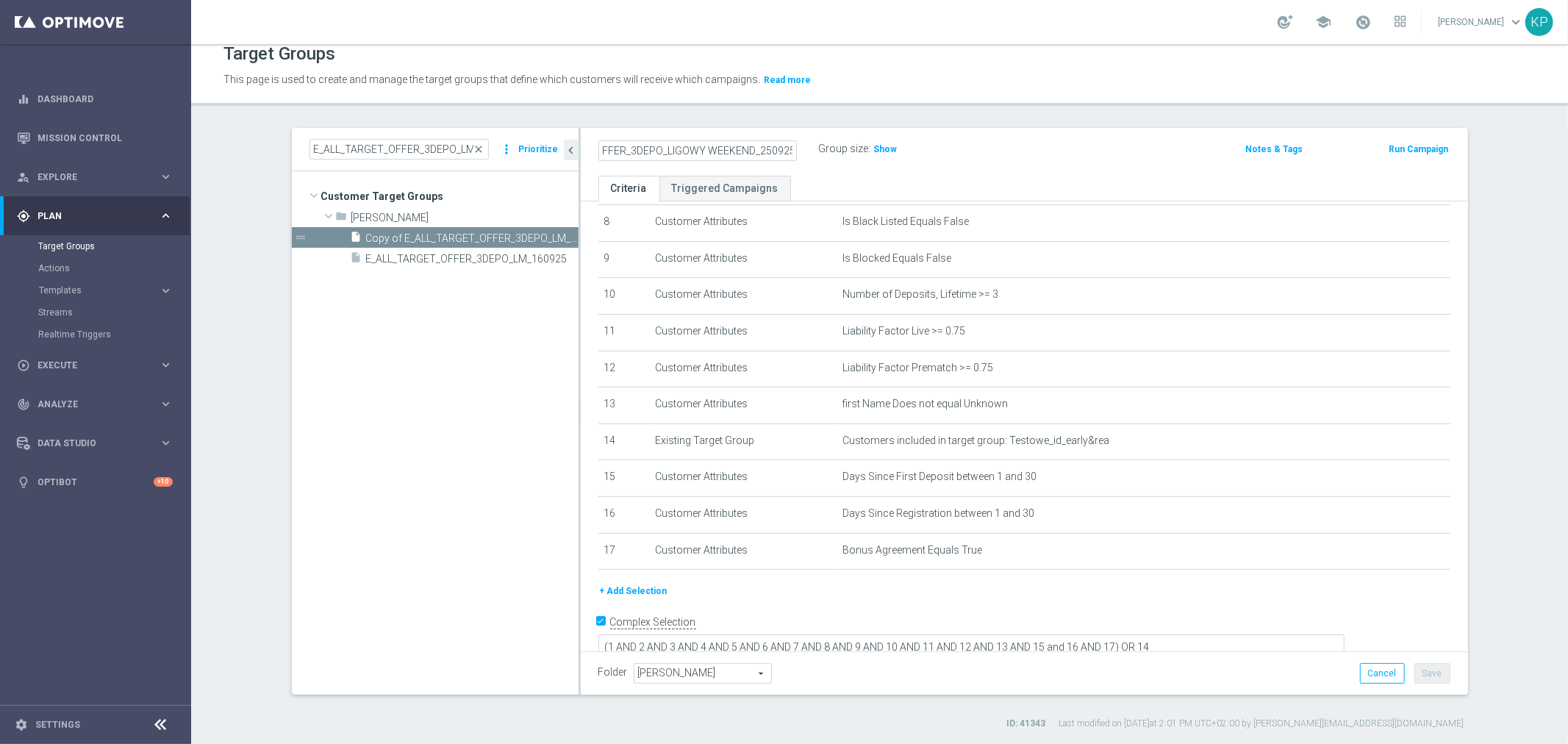
scroll to position [0, 0]
click at [1431, 673] on button "Save" at bounding box center [1432, 673] width 36 height 21
click at [709, 143] on h2 "E_ALL_TARGET_OFFER_3DEPO_LIGOWY WEEKEND_250925" at bounding box center [690, 149] width 182 height 18
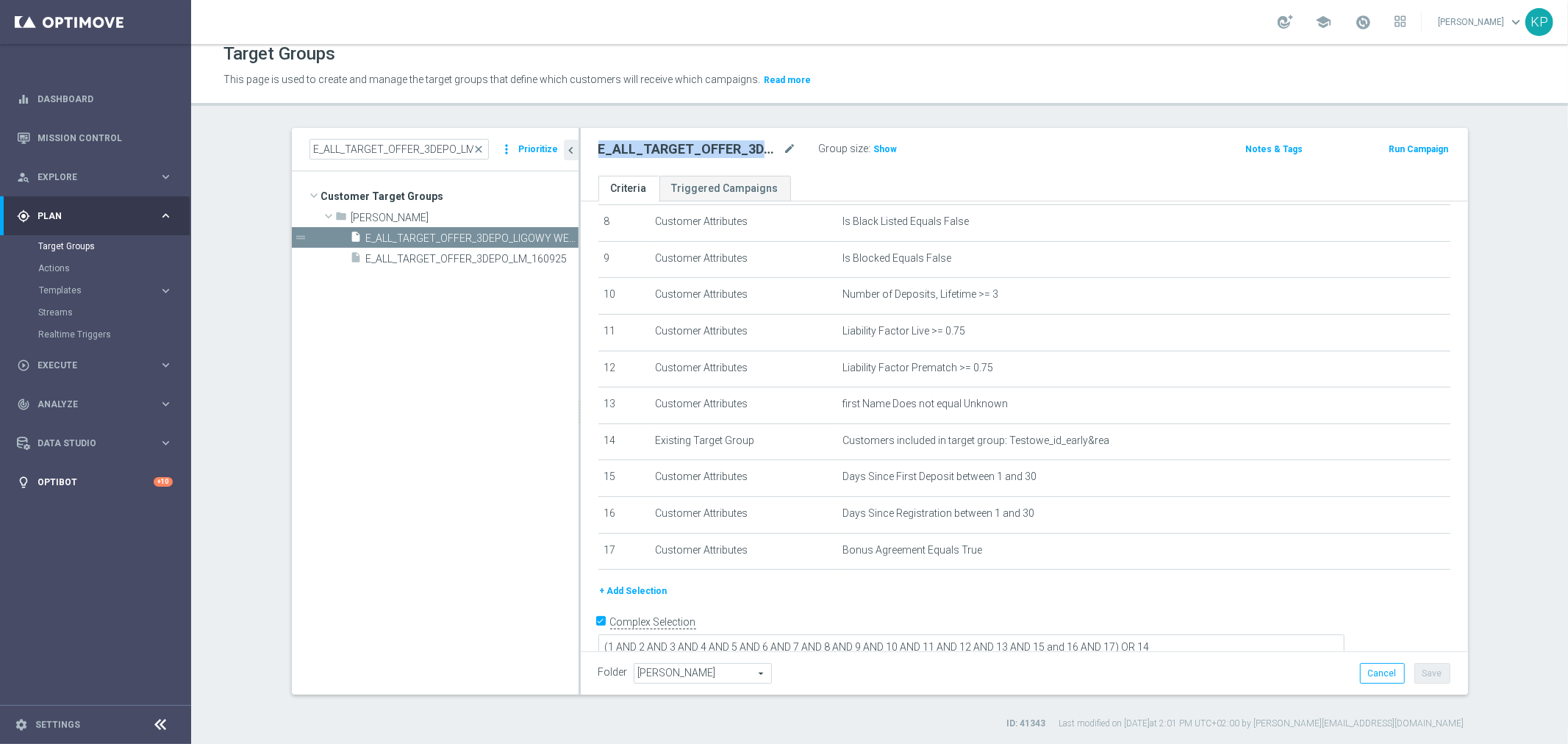
copy div "E_ALL_TARGET_OFFER_3DEPO_LIGOWY WEEKEND_250925"
click at [744, 665] on span "[PERSON_NAME]" at bounding box center [703, 673] width 137 height 19
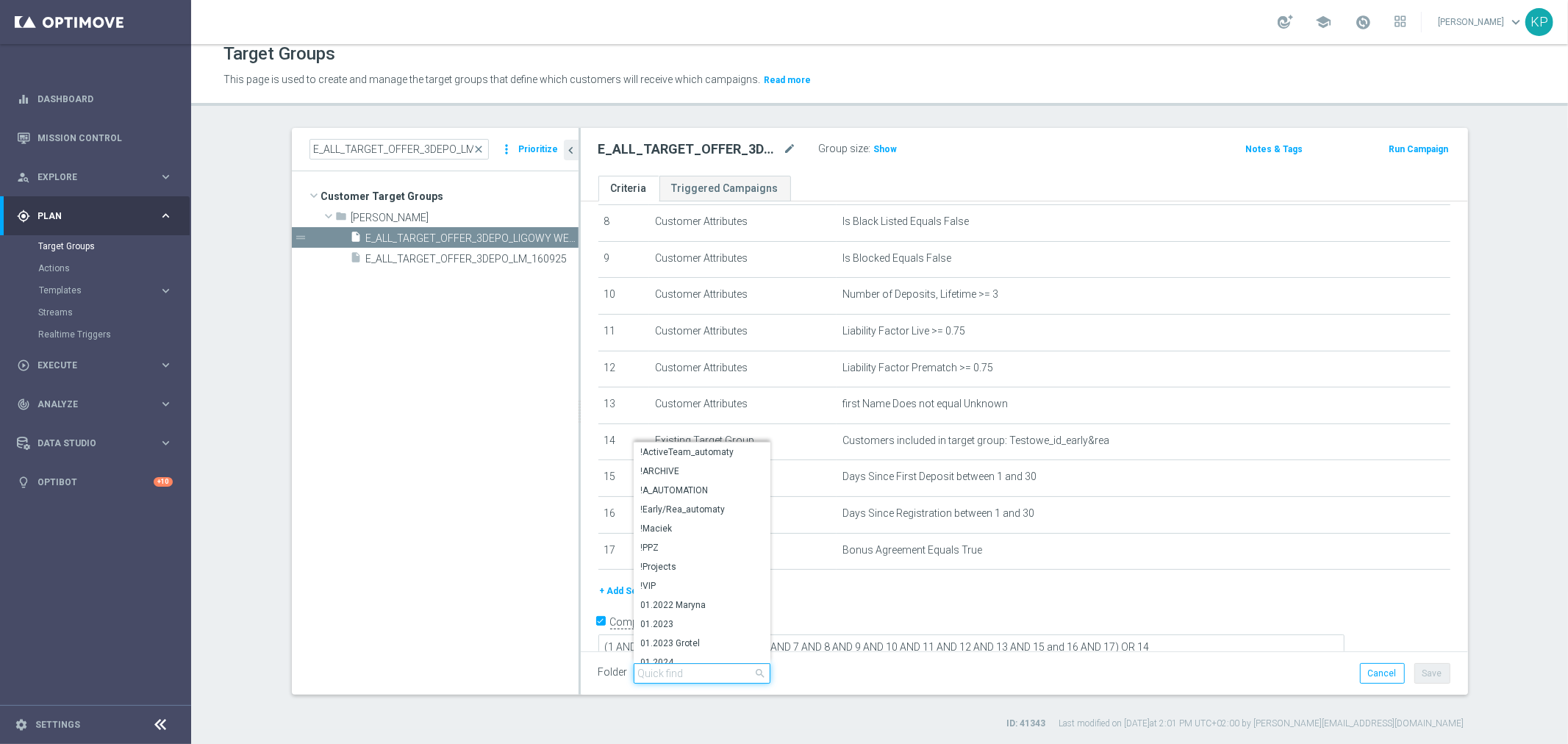
click at [731, 671] on input "search" at bounding box center [702, 673] width 137 height 21
type input "kp"
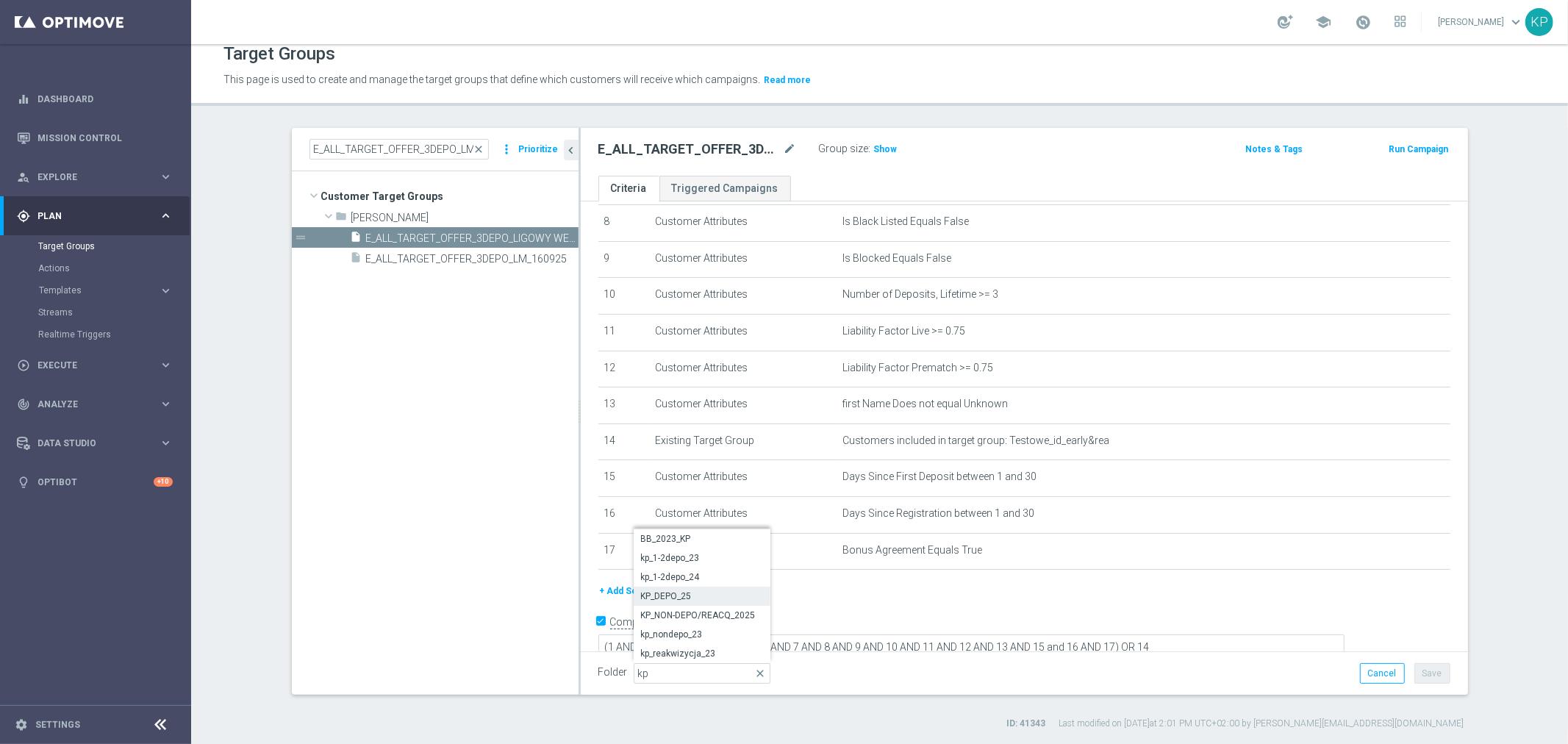
click at [701, 596] on span "KP_DEPO_25" at bounding box center [702, 596] width 122 height 12
type input "KP_DEPO_25"
click at [1414, 673] on button "Save" at bounding box center [1432, 673] width 36 height 21
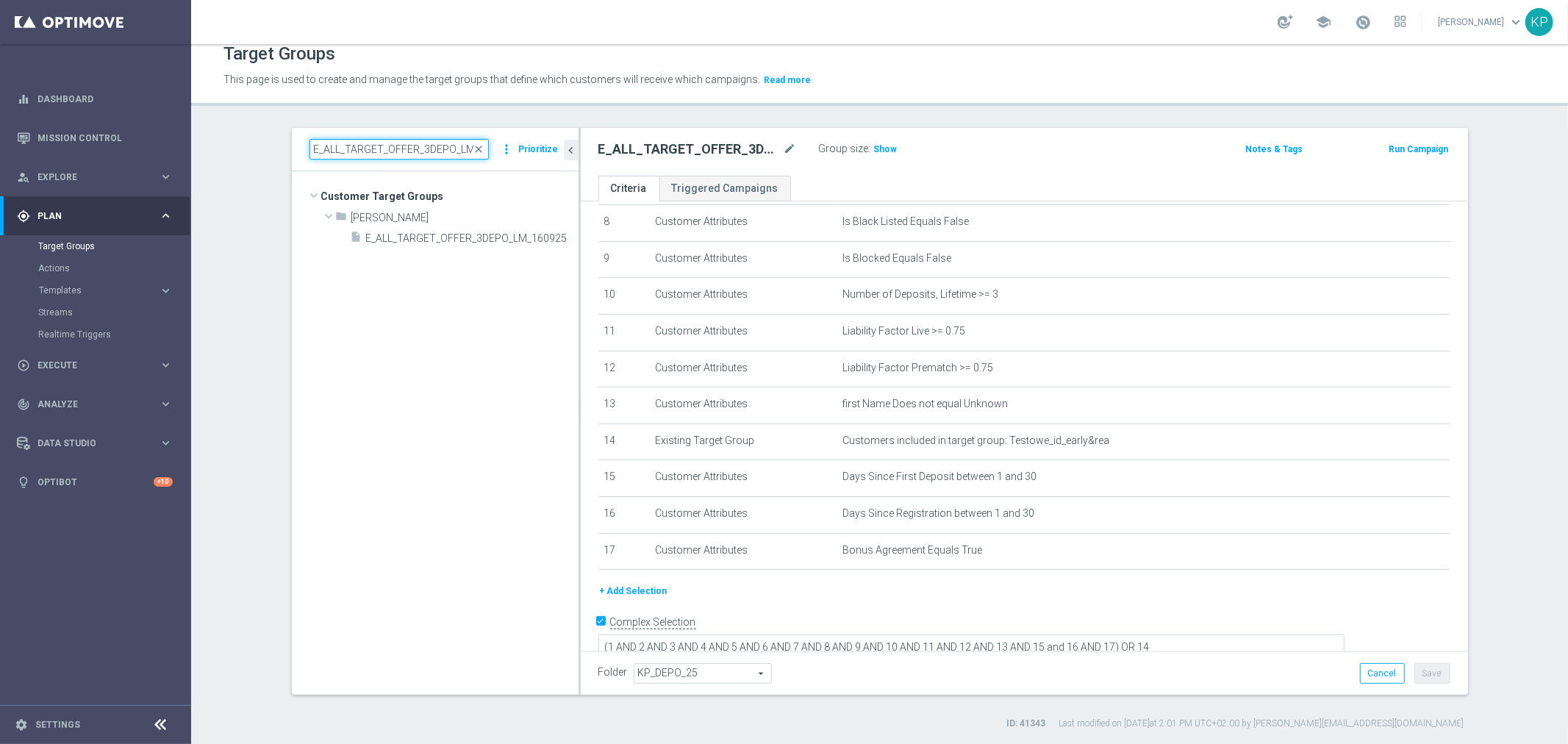
click at [394, 149] on input "E_ALL_TARGET_OFFER_3DEPO_LM_160925" at bounding box center [399, 149] width 179 height 21
paste input "1-2DEPO_WO_LIGOWY WEEKEND_25"
type input "E_ALL_TARGET_OFFER_1-2DEPO_WO_LIGOWY WEEKEND_250925"
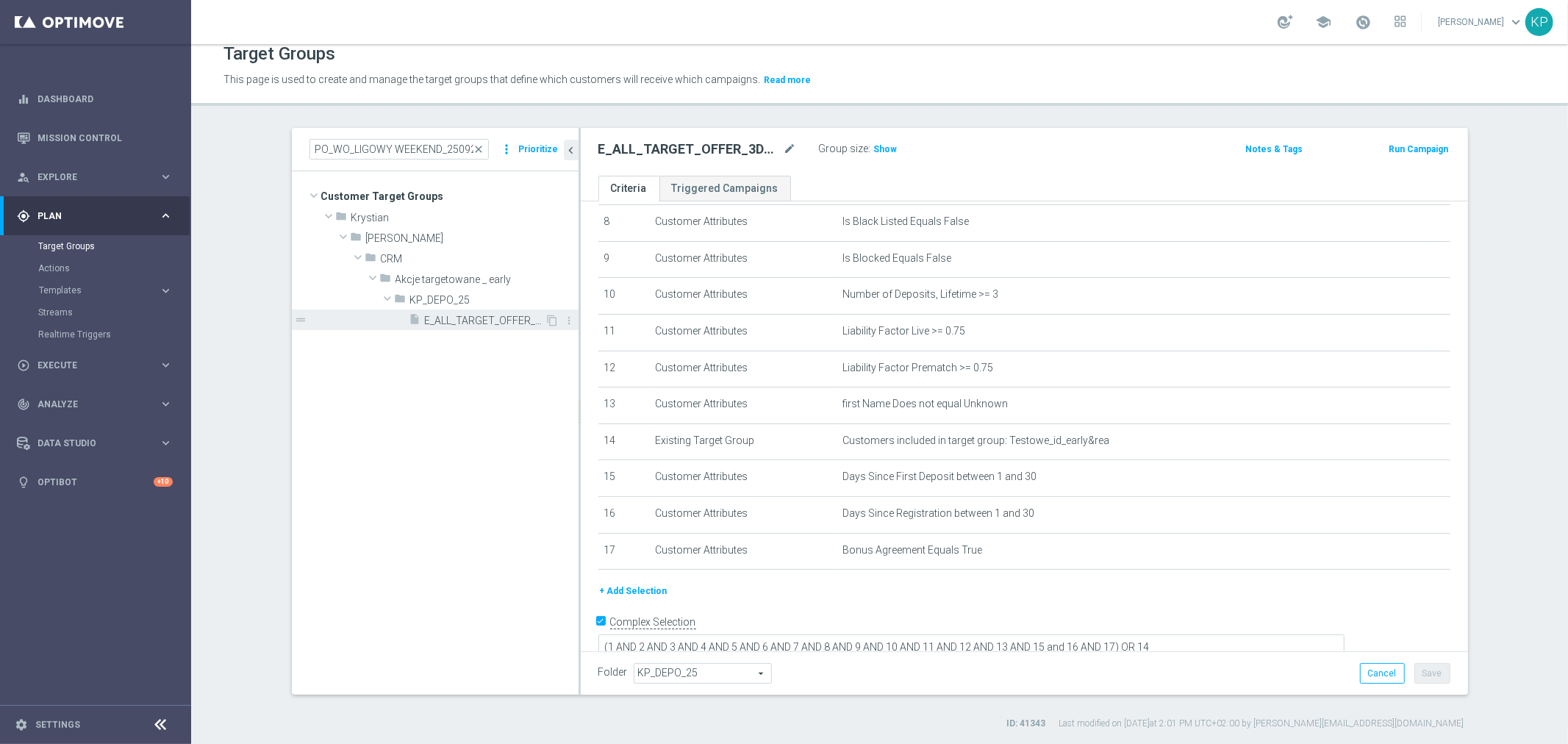
click at [465, 321] on span "E_ALL_TARGET_OFFER_1-2DEPO_WO_LIGOWY WEEKEND_250925" at bounding box center [485, 321] width 121 height 12
click at [784, 148] on icon "mode_edit" at bounding box center [790, 149] width 13 height 18
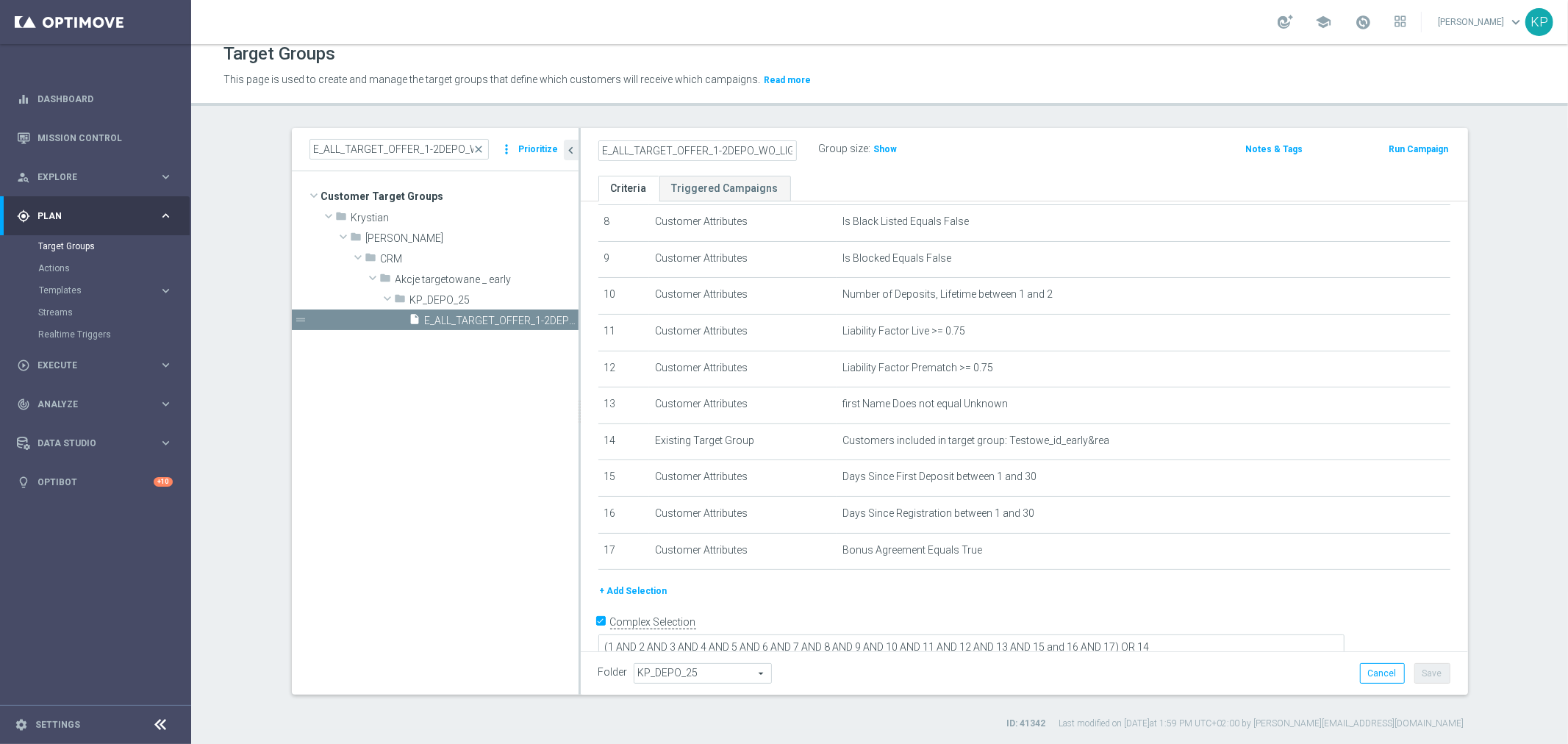
scroll to position [0, 112]
click at [763, 151] on input "E_ALL_TARGET_OFFER_1-2DEPO_WO_LIGOWY WEEKEND_250925" at bounding box center [698, 151] width 198 height 21
type input "E_ALL_TARGET_OFFER_1-2DEPO_WO_LIGOWY WEEKEND_260925"
click at [803, 170] on div "E_ALL_TARGET_OFFER_1-2DEPO_WO_LIGOWY WEEKEND_260925 Group size : Show Notes & T…" at bounding box center [1024, 151] width 887 height 48
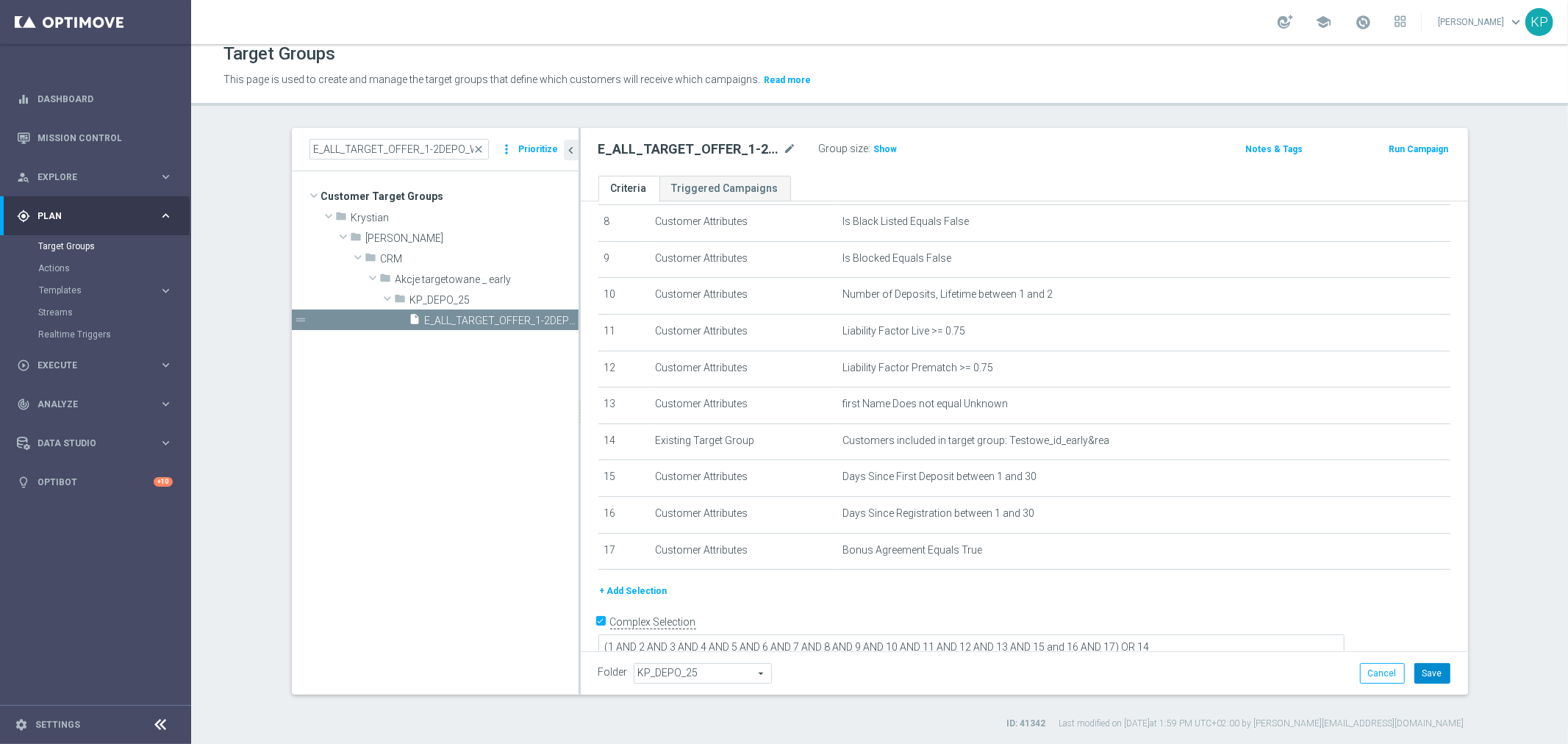
click at [1433, 666] on button "Save" at bounding box center [1432, 673] width 36 height 21
click at [739, 153] on h2 "E_ALL_TARGET_OFFER_1-2DEPO_WO_LIGOWY WEEKEND_260925" at bounding box center [690, 149] width 182 height 18
copy div "E_ALL_TARGET_OFFER_1-2DEPO_WO_LIGOWY WEEKEND_260925"
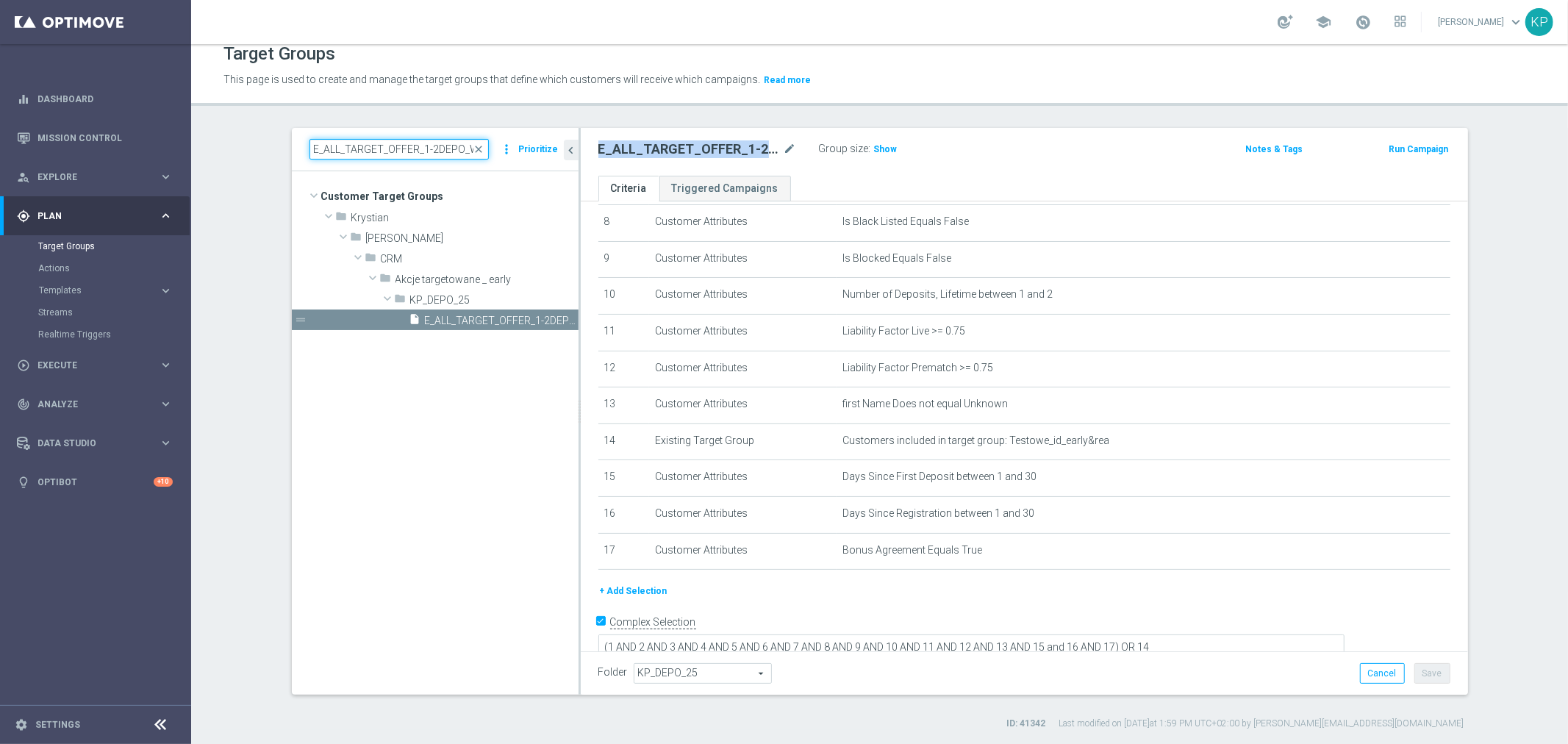
click at [376, 149] on input "E_ALL_TARGET_OFFER_1-2DEPO_WO_LIGOWY WEEKEND_250925" at bounding box center [399, 149] width 179 height 21
paste input "3DEP"
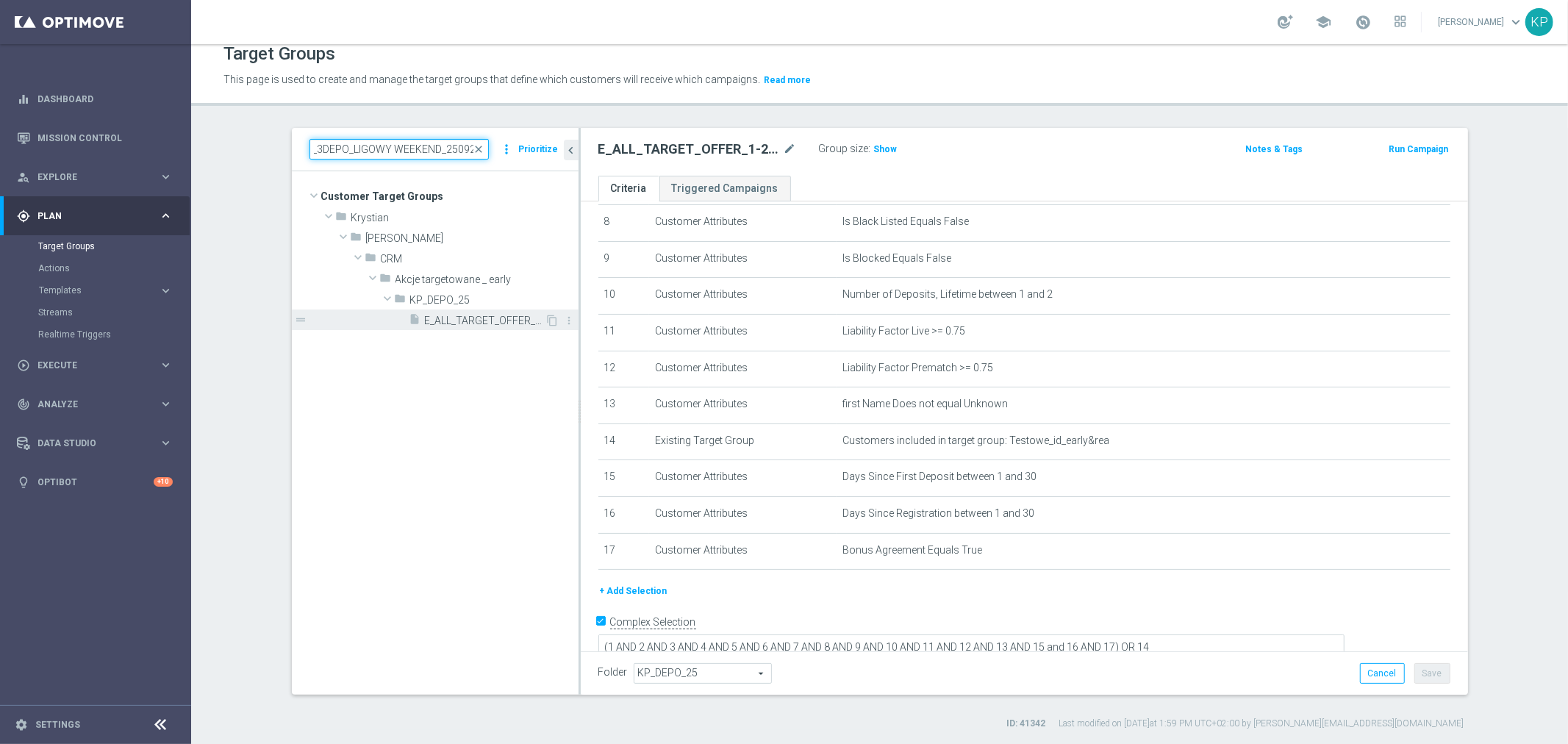
type input "E_ALL_TARGET_OFFER_3DEPO_LIGOWY WEEKEND_250925"
click at [497, 318] on span "E_ALL_TARGET_OFFER_3DEPO_LIGOWY WEEKEND_250925" at bounding box center [485, 321] width 121 height 12
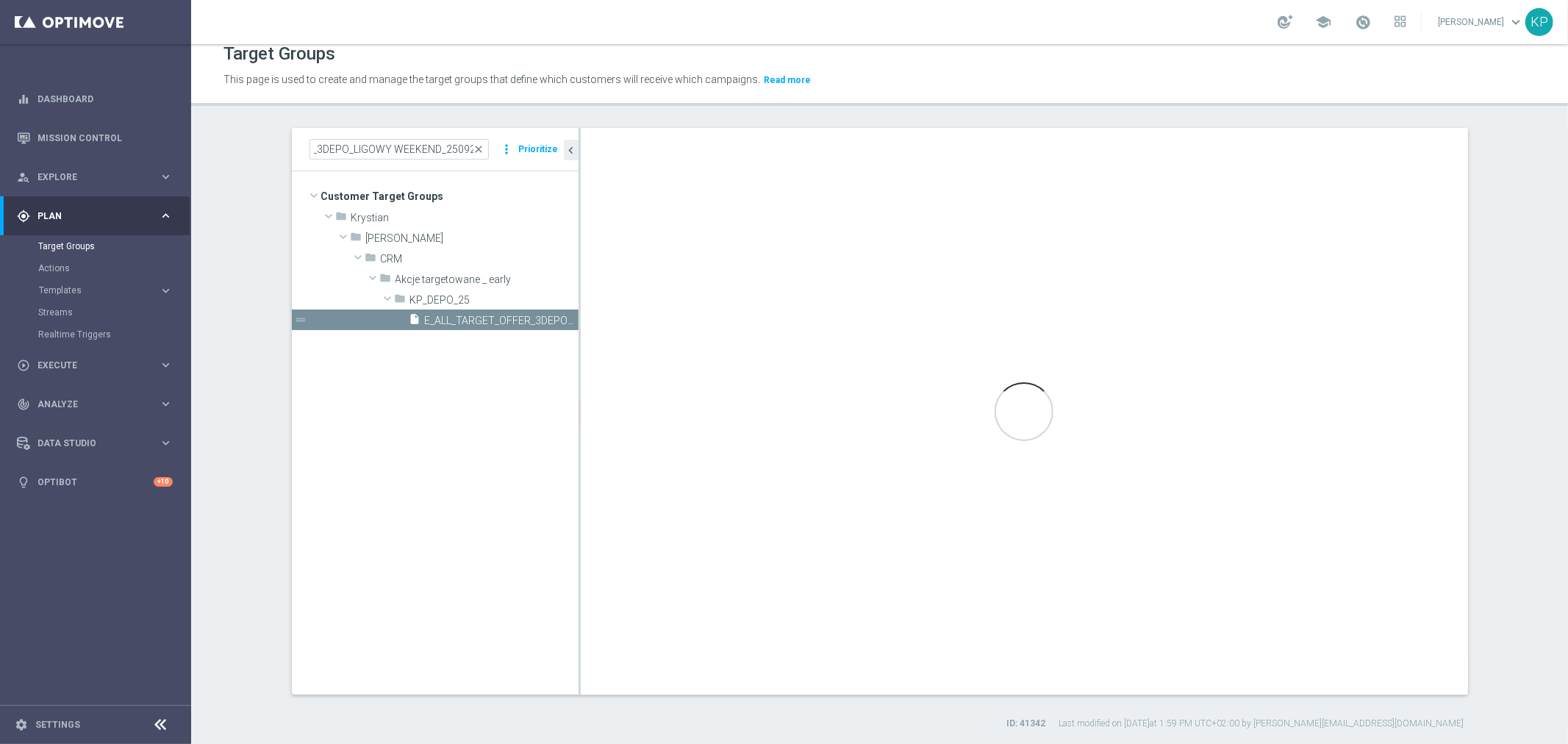
scroll to position [0, 0]
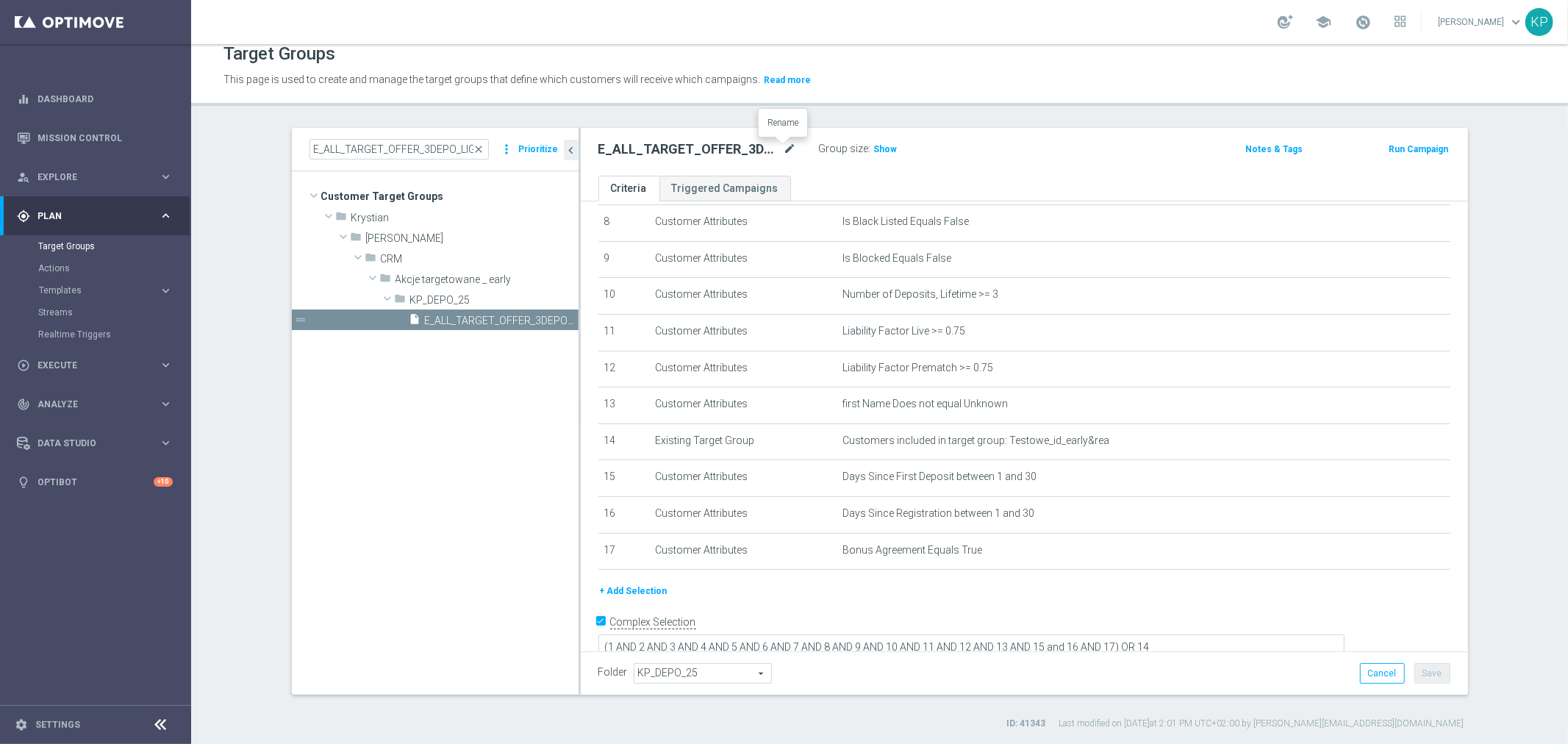
click at [784, 149] on icon "mode_edit" at bounding box center [790, 149] width 13 height 18
click at [758, 152] on input "E_ALL_TARGET_OFFER_3DEPO_LIGOWY WEEKEND_250925" at bounding box center [698, 151] width 198 height 21
click at [762, 149] on input "E_ALL_TARGET_OFFER_3DEPO_LIGOWY WEEKEND_250925" at bounding box center [698, 151] width 198 height 21
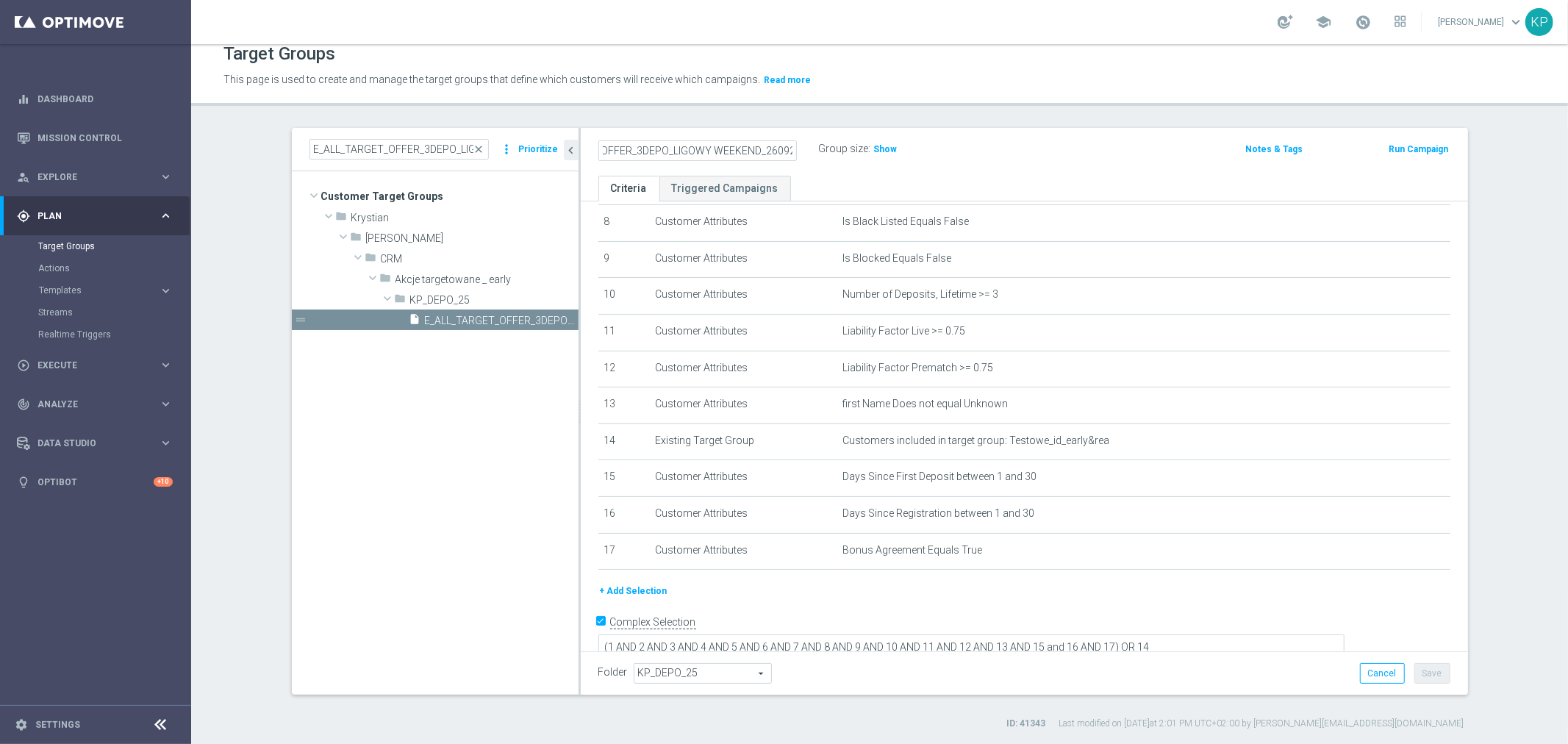
type input "E_ALL_TARGET_OFFER_3DEPO_LIGOWY WEEKEND_260925"
click at [812, 167] on div "E_ALL_TARGET_OFFER_3DEPO_LIGOWY WEEKEND_260925 Group size : Show Notes & Tags R…" at bounding box center [1024, 151] width 887 height 48
click at [1414, 675] on button "Save" at bounding box center [1432, 673] width 36 height 21
click at [751, 141] on h2 "E_ALL_TARGET_OFFER_3DEPO_LIGOWY WEEKEND_260925" at bounding box center [690, 149] width 182 height 18
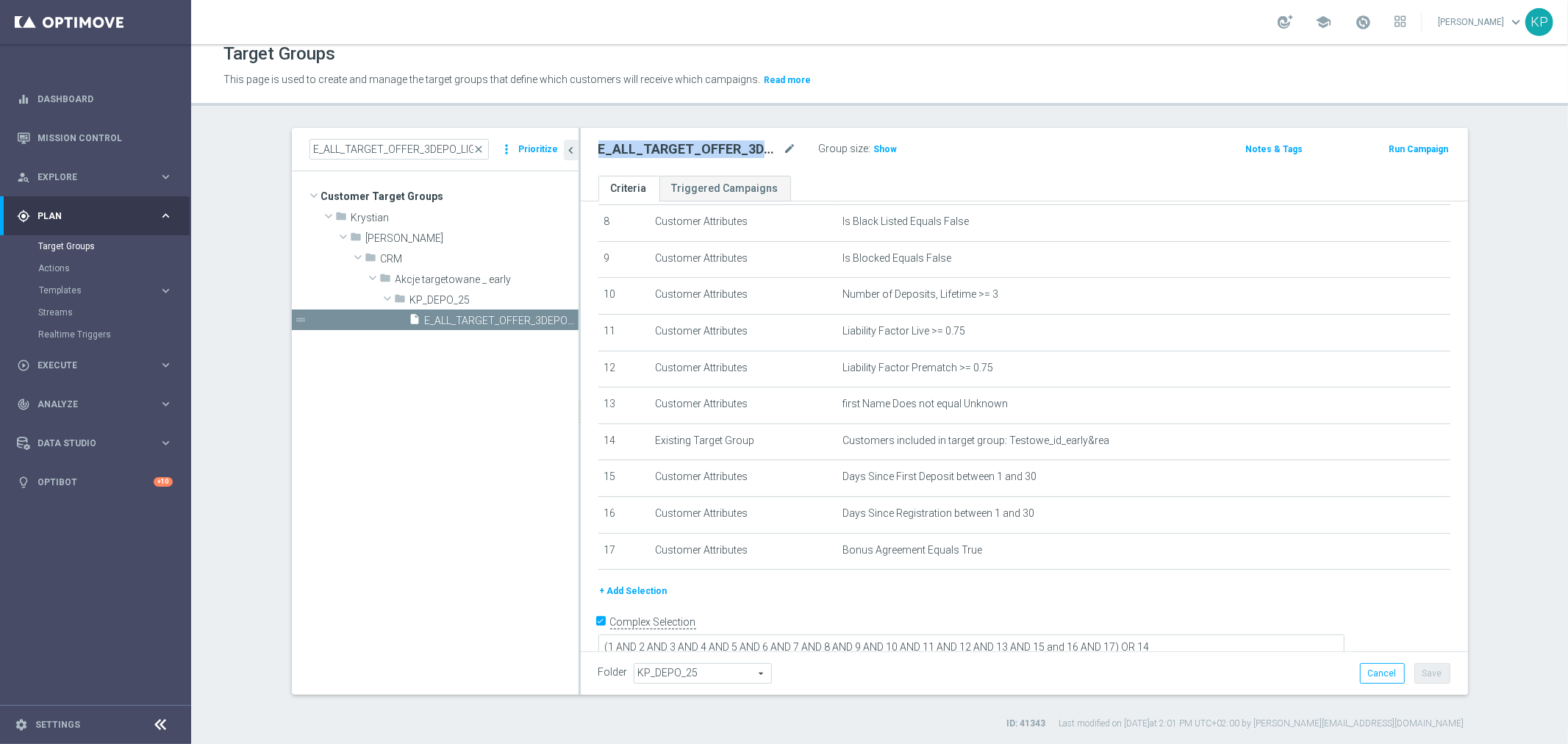
click at [751, 141] on h2 "E_ALL_TARGET_OFFER_3DEPO_LIGOWY WEEKEND_260925" at bounding box center [690, 149] width 182 height 18
copy div "E_ALL_TARGET_OFFER_3DEPO_LIGOWY WEEKEND_260925"
click at [236, 215] on section "E_ALL_TARGET_OFFER_3DEPO_LIGOWY WEEKEND_250925 close more_vert Prioritize Custo…" at bounding box center [879, 429] width 1377 height 602
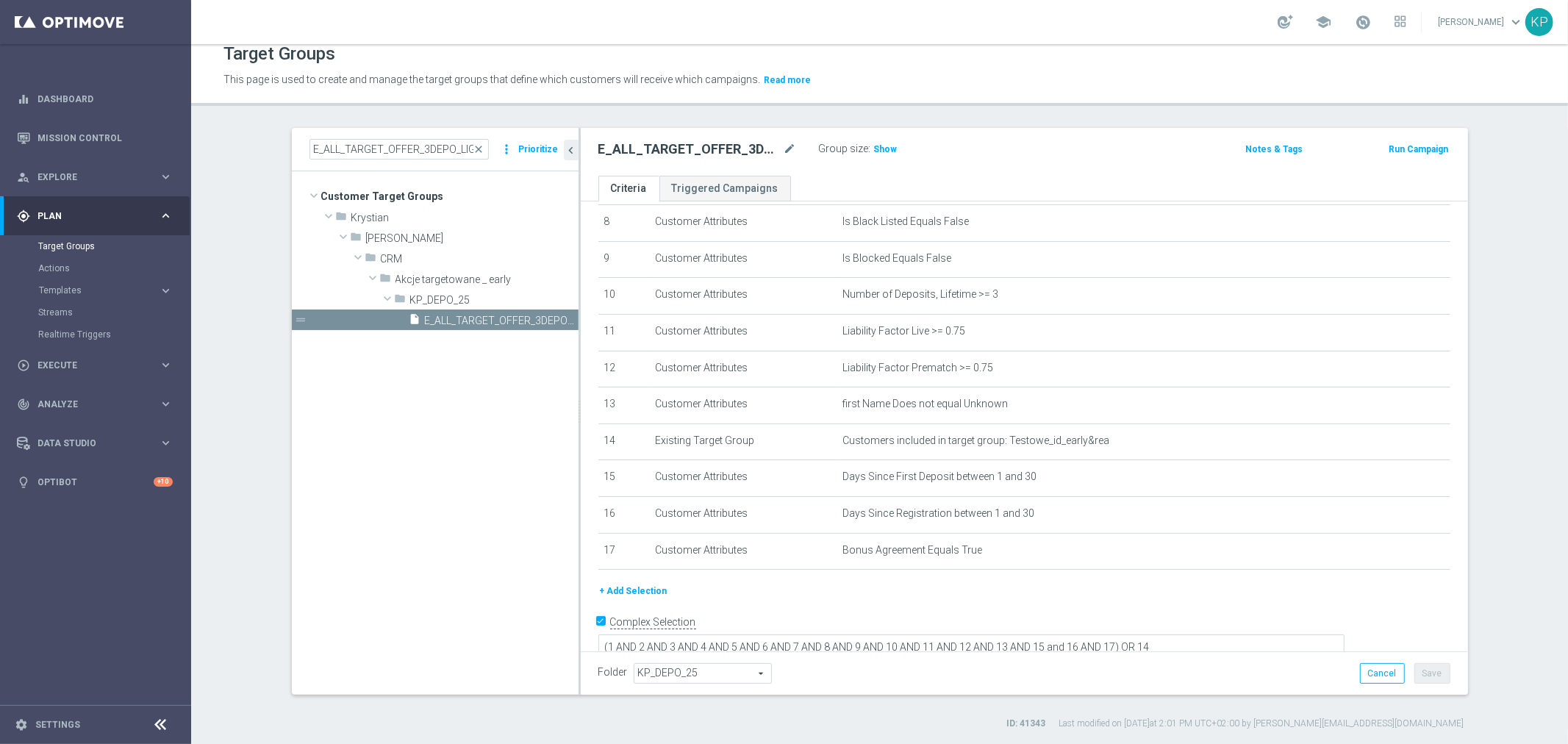
click at [236, 215] on section "E_ALL_TARGET_OFFER_3DEPO_LIGOWY WEEKEND_250925 close more_vert Prioritize Custo…" at bounding box center [879, 429] width 1377 height 602
click at [262, 235] on div "E_ALL_TARGET_OFFER_3DEPO_LIGOWY WEEKEND_250925 close more_vert Prioritize Custo…" at bounding box center [880, 429] width 1235 height 602
click at [254, 235] on section "E_ALL_TARGET_OFFER_3DEPO_LIGOWY WEEKEND_250925 close more_vert Prioritize Custo…" at bounding box center [879, 429] width 1377 height 602
click at [604, 68] on div "This page is used to create and manage the target groups that define which cust…" at bounding box center [712, 80] width 1000 height 24
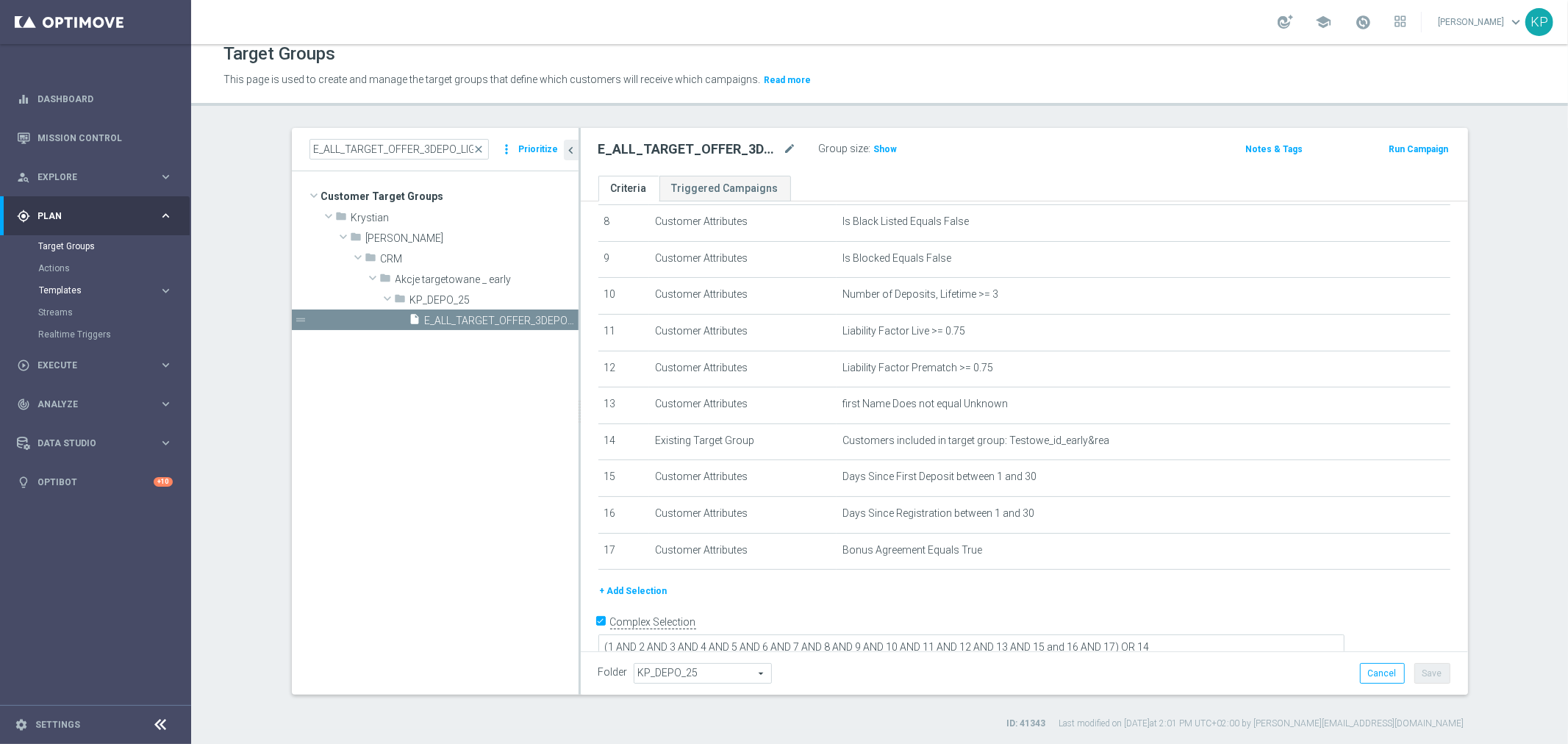
click at [140, 288] on span "Templates" at bounding box center [91, 290] width 105 height 9
